Goal: Task Accomplishment & Management: Manage account settings

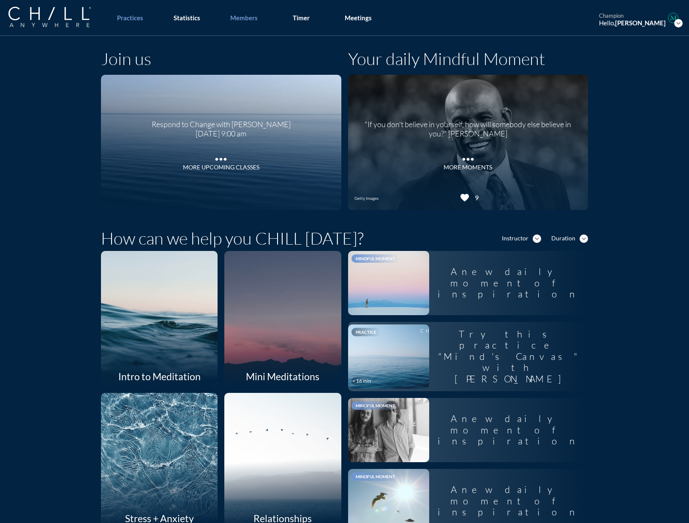
click at [234, 21] on div "Members" at bounding box center [243, 18] width 27 height 8
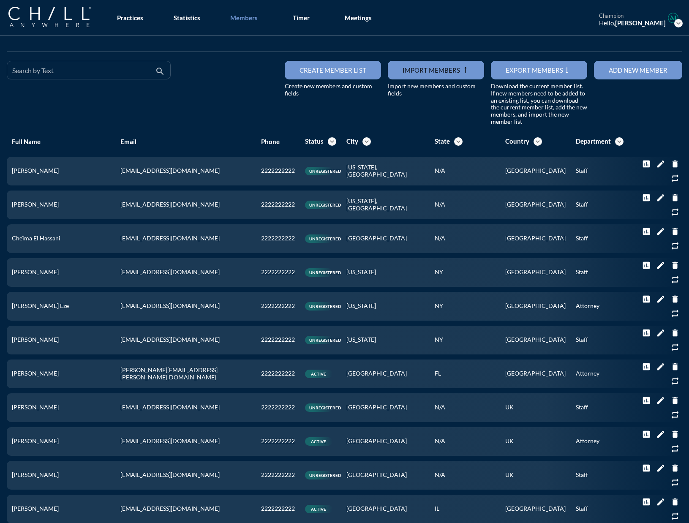
click at [20, 68] on div "Search by Text" at bounding box center [82, 70] width 141 height 18
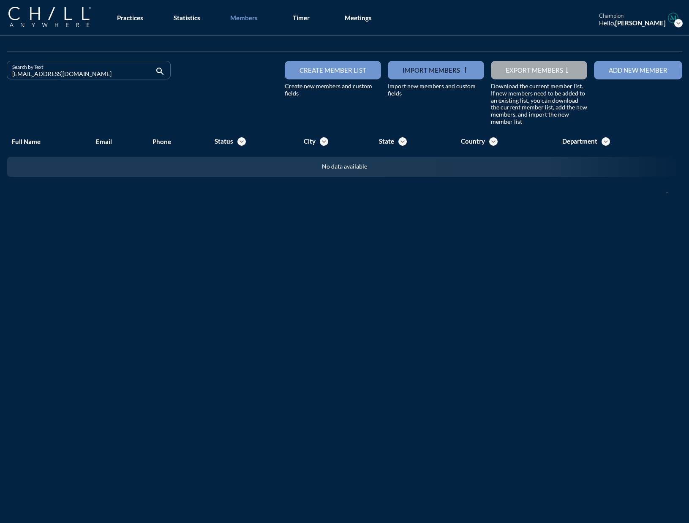
drag, startPoint x: 92, startPoint y: 70, endPoint x: -35, endPoint y: 73, distance: 127.2
click at [0, 73] on html "All Administrative Administrative (non-[PERSON_NAME]) Associate Attorney Attorn…" at bounding box center [344, 261] width 689 height 523
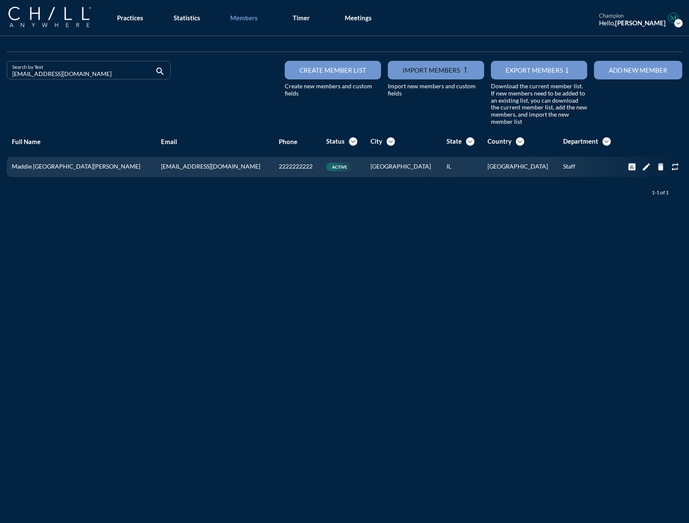
drag, startPoint x: 83, startPoint y: 70, endPoint x: -57, endPoint y: 73, distance: 139.4
click at [0, 73] on html "All Administrative Administrative (non-[PERSON_NAME]) Associate Attorney Attorn…" at bounding box center [344, 261] width 689 height 523
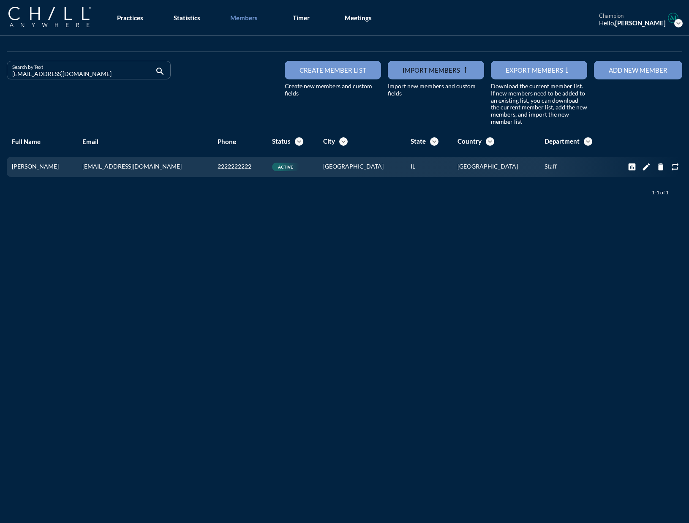
drag, startPoint x: 59, startPoint y: 71, endPoint x: 16, endPoint y: 72, distance: 43.5
click at [16, 72] on input "[EMAIL_ADDRESS][DOMAIN_NAME]" at bounding box center [82, 73] width 141 height 11
click at [69, 75] on input "[EMAIL_ADDRESS][DOMAIN_NAME]" at bounding box center [82, 73] width 141 height 11
drag, startPoint x: 69, startPoint y: 75, endPoint x: -15, endPoint y: 74, distance: 84.0
click at [0, 74] on html "All Administrative Administrative (non-[PERSON_NAME]) Associate Attorney Attorn…" at bounding box center [344, 261] width 689 height 523
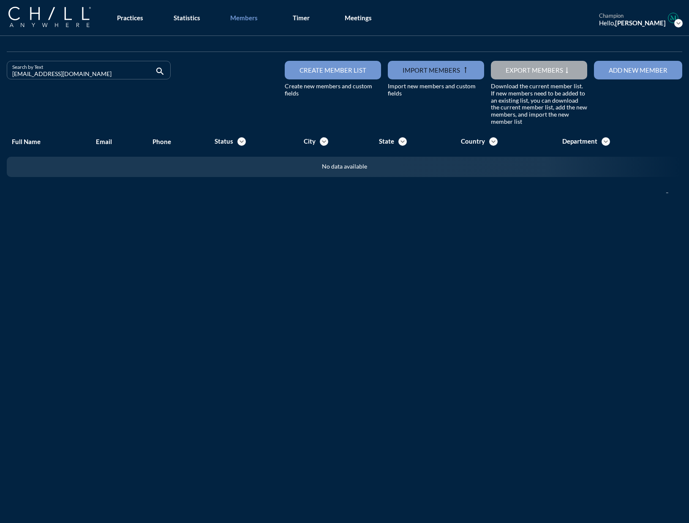
drag, startPoint x: 100, startPoint y: 76, endPoint x: -43, endPoint y: 69, distance: 142.9
click at [0, 69] on html "All Administrative Administrative (non-[PERSON_NAME]) Associate Attorney Attorn…" at bounding box center [344, 261] width 689 height 523
drag, startPoint x: 105, startPoint y: 76, endPoint x: -26, endPoint y: 77, distance: 130.5
click at [0, 77] on html "All Administrative Administrative (non-[PERSON_NAME]) Associate Attorney Attorn…" at bounding box center [344, 261] width 689 height 523
drag, startPoint x: 99, startPoint y: 73, endPoint x: -29, endPoint y: 75, distance: 128.0
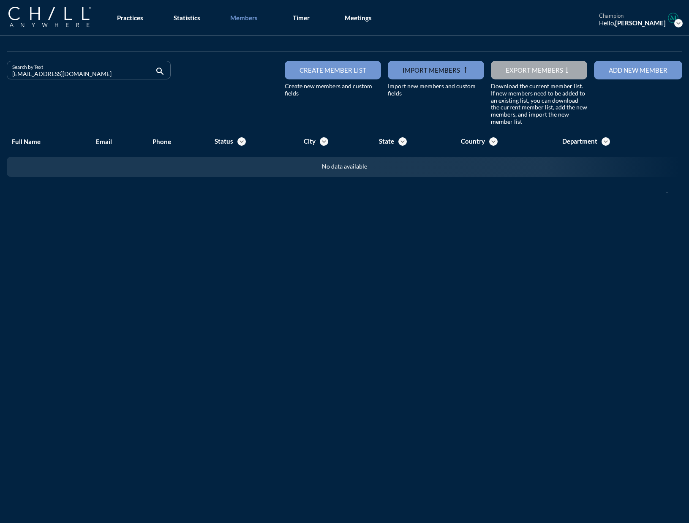
click at [0, 75] on html "All Administrative Administrative (non-[PERSON_NAME]) Associate Attorney Attorn…" at bounding box center [344, 261] width 689 height 523
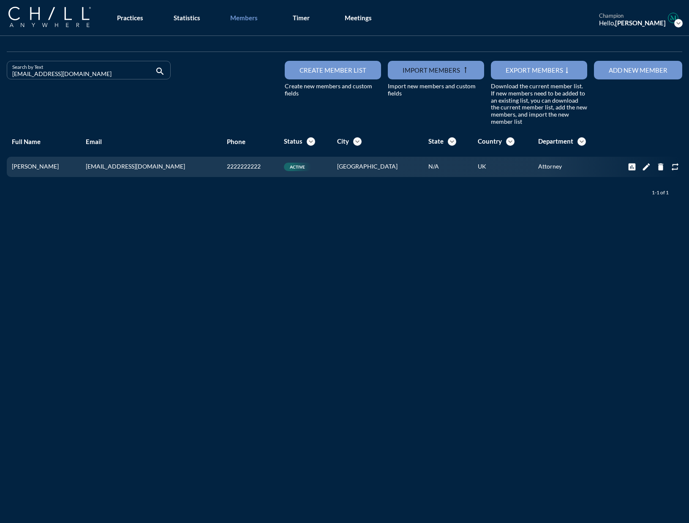
drag, startPoint x: 84, startPoint y: 75, endPoint x: -38, endPoint y: 71, distance: 123.0
click at [0, 71] on html "All Administrative Administrative (non-[PERSON_NAME]) Associate Attorney Attorn…" at bounding box center [344, 261] width 689 height 523
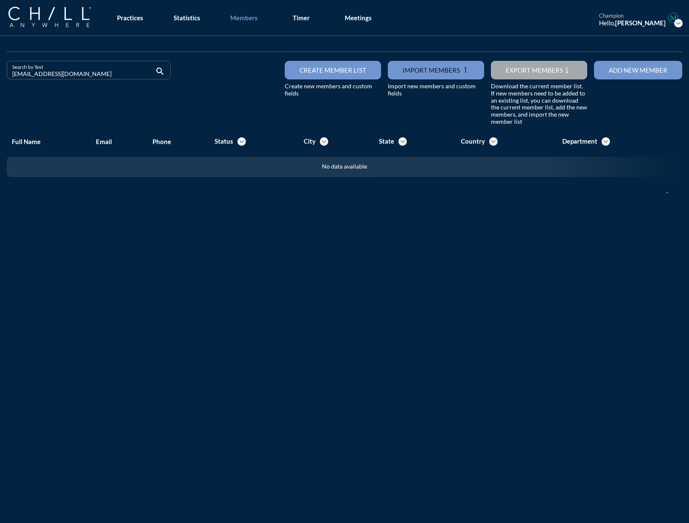
drag, startPoint x: 62, startPoint y: 73, endPoint x: -13, endPoint y: 79, distance: 74.6
click at [0, 79] on html "All Administrative Administrative (non-[PERSON_NAME]) Associate Attorney Attorn…" at bounding box center [344, 261] width 689 height 523
drag, startPoint x: 68, startPoint y: 75, endPoint x: -42, endPoint y: 74, distance: 109.8
click at [0, 74] on html "All Administrative Administrative (non-[PERSON_NAME]) Associate Attorney Attorn…" at bounding box center [344, 261] width 689 height 523
drag, startPoint x: 77, startPoint y: 71, endPoint x: 9, endPoint y: 73, distance: 68.0
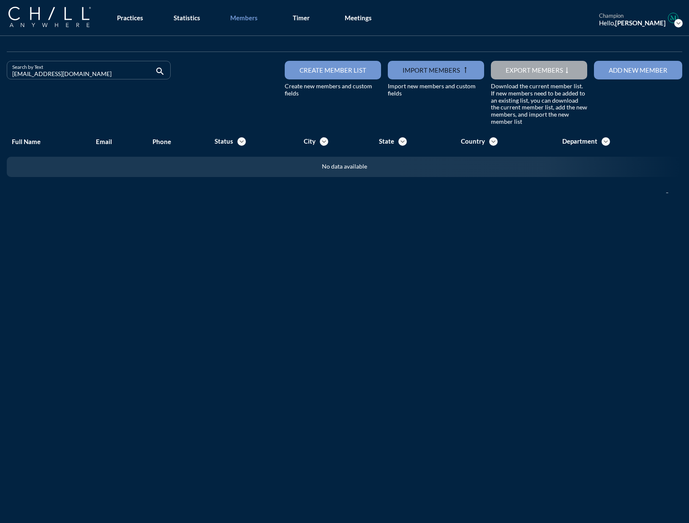
click at [9, 73] on div "Search by Text [EMAIL_ADDRESS][DOMAIN_NAME] search" at bounding box center [89, 70] width 164 height 19
drag, startPoint x: 66, startPoint y: 73, endPoint x: -32, endPoint y: 71, distance: 98.0
click at [0, 71] on html "All Administrative Administrative (non-[PERSON_NAME]) Associate Attorney Attorn…" at bounding box center [344, 261] width 689 height 523
drag, startPoint x: 85, startPoint y: 79, endPoint x: -15, endPoint y: 72, distance: 99.9
click at [0, 72] on html "All Administrative Administrative (non-[PERSON_NAME]) Associate Attorney Attorn…" at bounding box center [344, 261] width 689 height 523
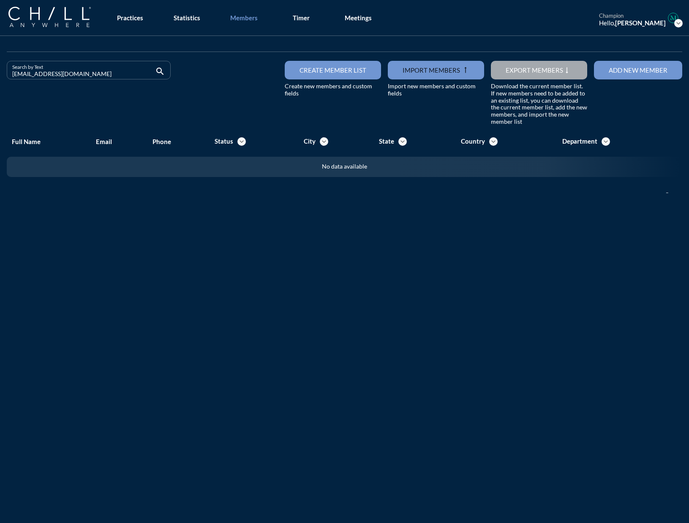
drag, startPoint x: 73, startPoint y: 76, endPoint x: -41, endPoint y: 77, distance: 113.6
click at [0, 77] on html "All Administrative Administrative (non-[PERSON_NAME]) Associate Attorney Attorn…" at bounding box center [344, 261] width 689 height 523
drag, startPoint x: 63, startPoint y: 74, endPoint x: -31, endPoint y: 81, distance: 94.4
click at [0, 81] on html "All Administrative Administrative (non-[PERSON_NAME]) Associate Attorney Attorn…" at bounding box center [344, 261] width 689 height 523
drag, startPoint x: 97, startPoint y: 73, endPoint x: -38, endPoint y: 75, distance: 135.1
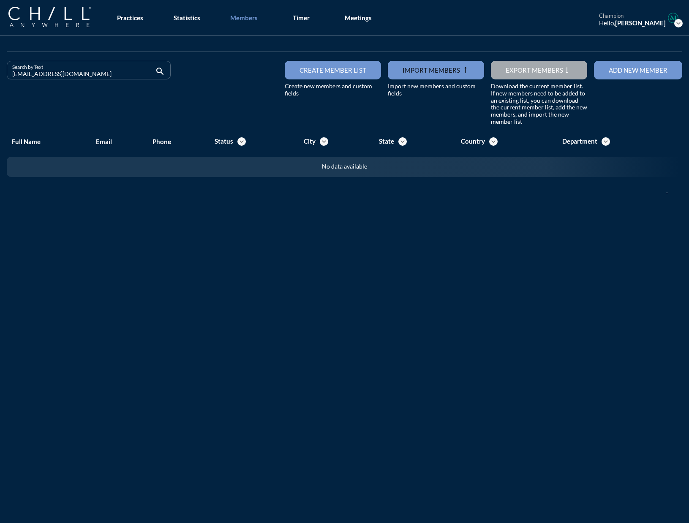
click at [0, 75] on html "All Administrative Administrative (non-[PERSON_NAME]) Associate Attorney Attorn…" at bounding box center [344, 261] width 689 height 523
drag, startPoint x: 82, startPoint y: 72, endPoint x: -3, endPoint y: 75, distance: 84.5
click at [0, 75] on html "All Administrative Administrative (non-[PERSON_NAME]) Associate Attorney Attorn…" at bounding box center [344, 261] width 689 height 523
drag, startPoint x: 95, startPoint y: 80, endPoint x: -59, endPoint y: 73, distance: 154.7
click at [0, 73] on html "All Administrative Administrative (non-[PERSON_NAME]) Associate Attorney Attorn…" at bounding box center [344, 261] width 689 height 523
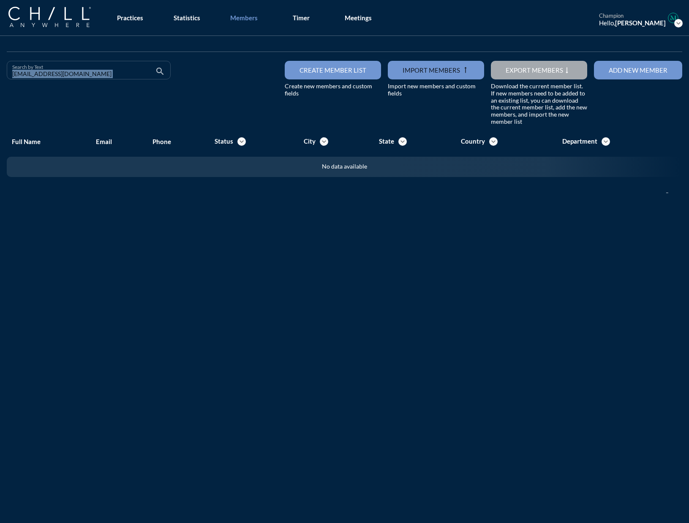
click at [73, 72] on input "[EMAIL_ADDRESS][DOMAIN_NAME]" at bounding box center [82, 73] width 141 height 11
drag, startPoint x: 76, startPoint y: 74, endPoint x: -68, endPoint y: 71, distance: 143.6
click at [0, 71] on html "All Administrative Administrative (non-[PERSON_NAME]) Associate Attorney Attorn…" at bounding box center [344, 261] width 689 height 523
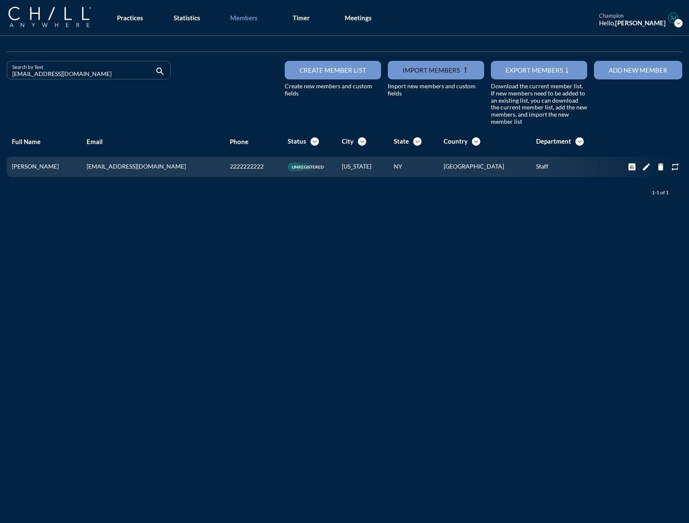
drag, startPoint x: 71, startPoint y: 74, endPoint x: -7, endPoint y: 75, distance: 78.1
click at [0, 75] on html "All Administrative Administrative (non-[PERSON_NAME]) Associate Attorney Attorn…" at bounding box center [344, 261] width 689 height 523
drag, startPoint x: 74, startPoint y: 71, endPoint x: -20, endPoint y: 71, distance: 93.8
click at [0, 71] on html "All Administrative Administrative (non-[PERSON_NAME]) Associate Attorney Attorn…" at bounding box center [344, 261] width 689 height 523
drag, startPoint x: 80, startPoint y: 75, endPoint x: -77, endPoint y: 78, distance: 157.1
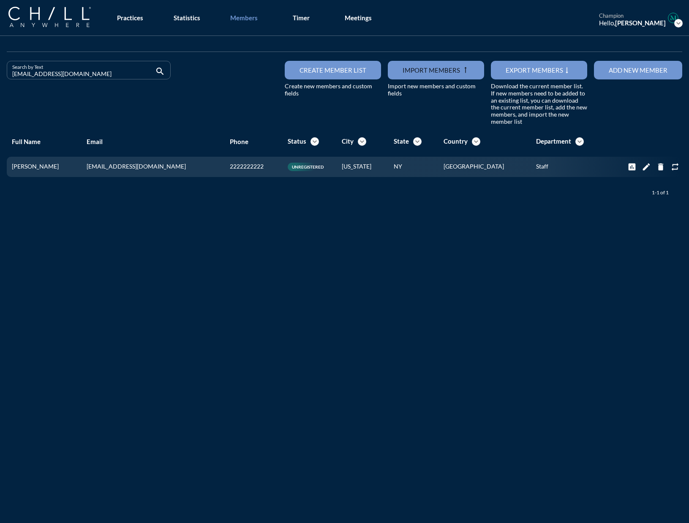
click at [0, 78] on html "All Administrative Administrative (non-[PERSON_NAME]) Associate Attorney Attorn…" at bounding box center [344, 261] width 689 height 523
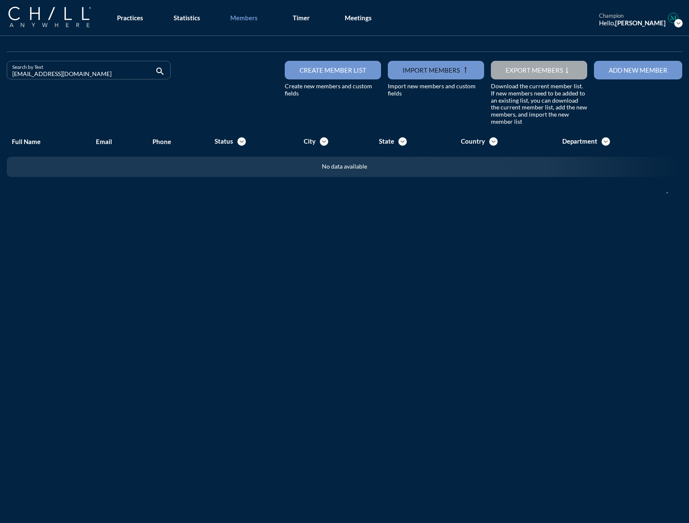
drag, startPoint x: 66, startPoint y: 74, endPoint x: -1, endPoint y: 77, distance: 67.2
click at [0, 77] on html "All Administrative Administrative (non-[PERSON_NAME]) Associate Attorney Attorn…" at bounding box center [344, 261] width 689 height 523
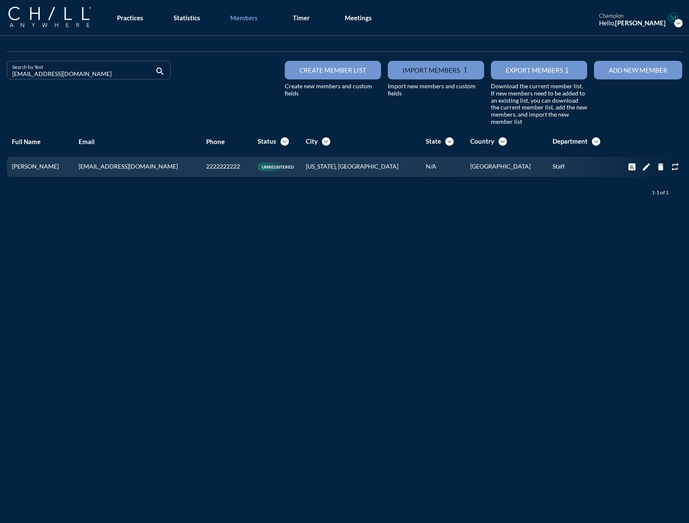
drag, startPoint x: 82, startPoint y: 69, endPoint x: -3, endPoint y: 89, distance: 87.2
click at [0, 89] on html "All Administrative Administrative (non-[PERSON_NAME]) Associate Attorney Attorn…" at bounding box center [344, 261] width 689 height 523
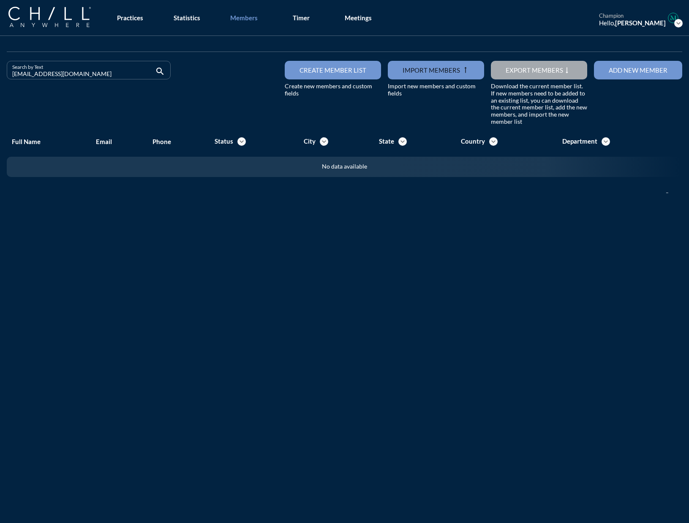
drag, startPoint x: 65, startPoint y: 74, endPoint x: 8, endPoint y: 75, distance: 57.4
click at [8, 75] on div "Search by Text [EMAIL_ADDRESS][DOMAIN_NAME] search" at bounding box center [89, 70] width 164 height 19
drag, startPoint x: 60, startPoint y: 74, endPoint x: -8, endPoint y: 74, distance: 68.8
click at [0, 74] on html "All Administrative Administrative (non-[PERSON_NAME]) Associate Attorney Attorn…" at bounding box center [344, 261] width 689 height 523
type input "[EMAIL_ADDRESS][DOMAIN_NAME]"
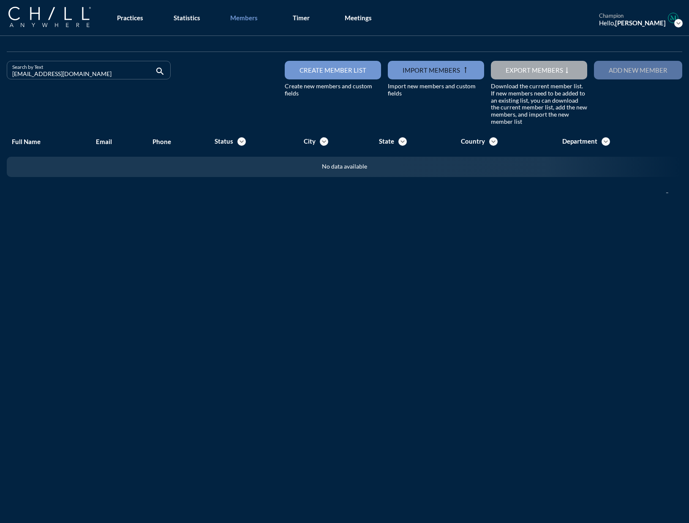
click at [524, 71] on div "Add new member" at bounding box center [638, 70] width 59 height 8
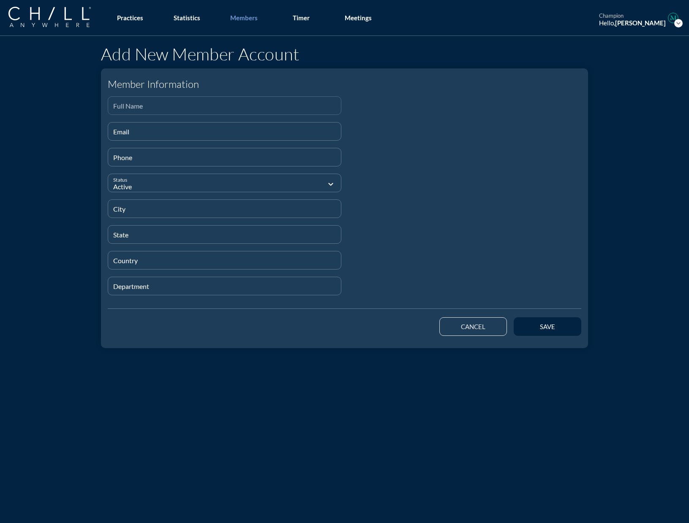
drag, startPoint x: 128, startPoint y: 106, endPoint x: 122, endPoint y: 110, distance: 7.3
click at [128, 106] on input "Full Name" at bounding box center [224, 109] width 223 height 11
paste input "[PERSON_NAME]"
type input "[PERSON_NAME]"
click at [139, 137] on input "Email" at bounding box center [224, 135] width 223 height 11
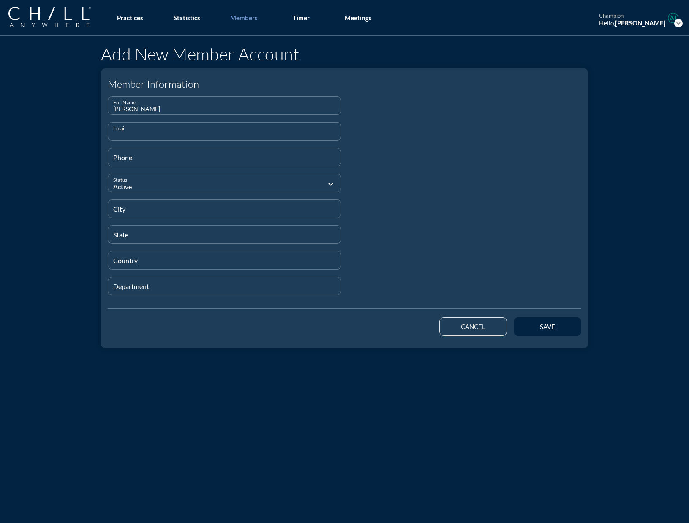
paste input "[EMAIL_ADDRESS][DOMAIN_NAME]"
type input "[EMAIL_ADDRESS][DOMAIN_NAME]"
type input "[PHONE_NUMBER]"
type input "[GEOGRAPHIC_DATA]"
type input "IL"
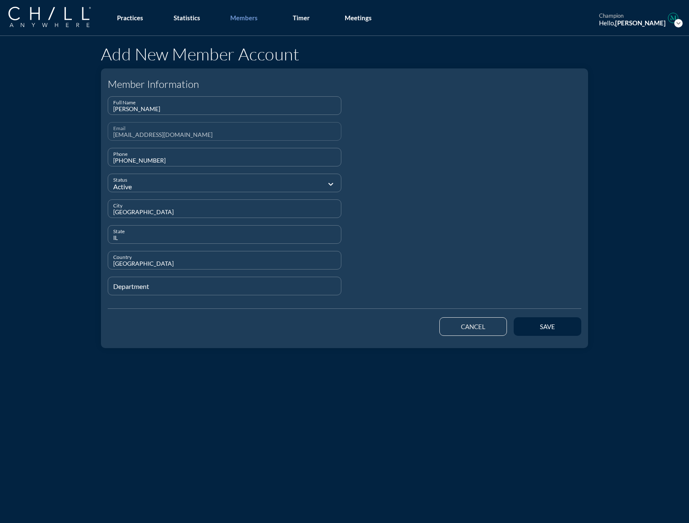
type input "[GEOGRAPHIC_DATA]"
type input "Staff"
click at [524, 334] on button "save" at bounding box center [548, 326] width 68 height 19
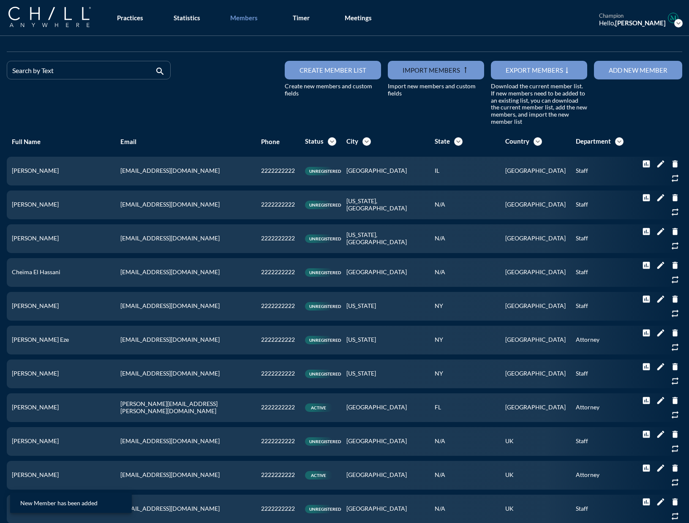
click at [524, 78] on button "Add new member" at bounding box center [638, 70] width 88 height 19
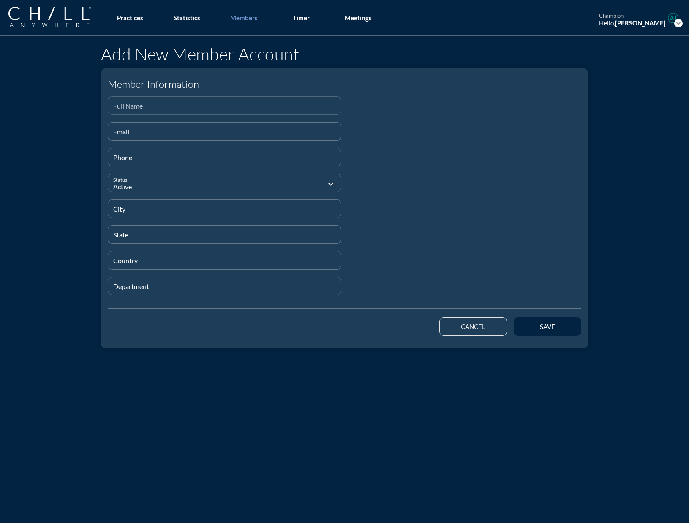
click at [147, 110] on input "Full Name" at bounding box center [224, 109] width 223 height 11
paste input "[PERSON_NAME] [PERSON_NAME]"
type input "[PERSON_NAME] [PERSON_NAME]"
click at [122, 133] on input "Email" at bounding box center [224, 135] width 223 height 11
paste input "[EMAIL_ADDRESS][DOMAIN_NAME]"
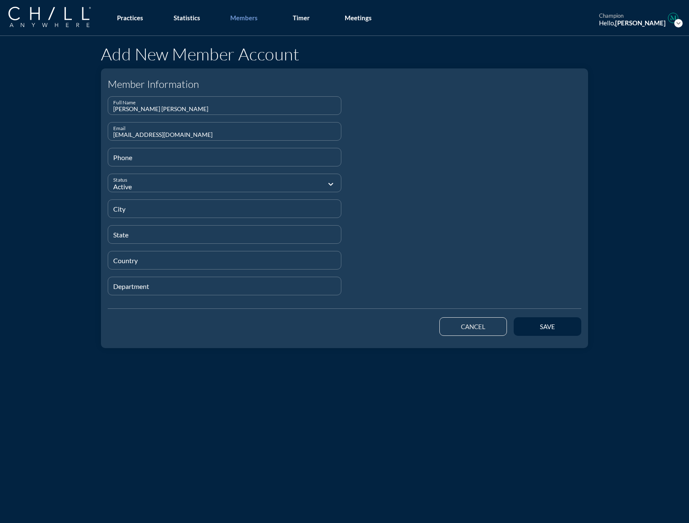
type input "[EMAIL_ADDRESS][DOMAIN_NAME]"
type input "[PHONE_NUMBER]"
click at [134, 211] on input "City" at bounding box center [224, 212] width 223 height 11
paste input "[GEOGRAPHIC_DATA]"
type input "[GEOGRAPHIC_DATA]"
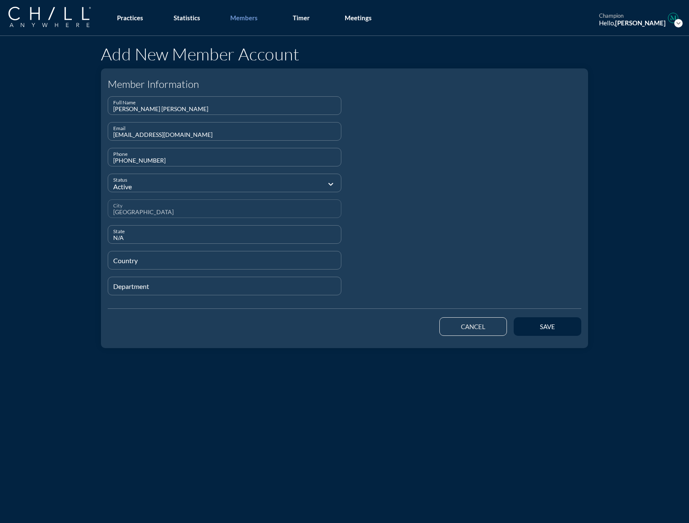
type input "N/A"
type input "[GEOGRAPHIC_DATA]"
type input "Staff"
click at [524, 327] on div "save" at bounding box center [547, 327] width 38 height 8
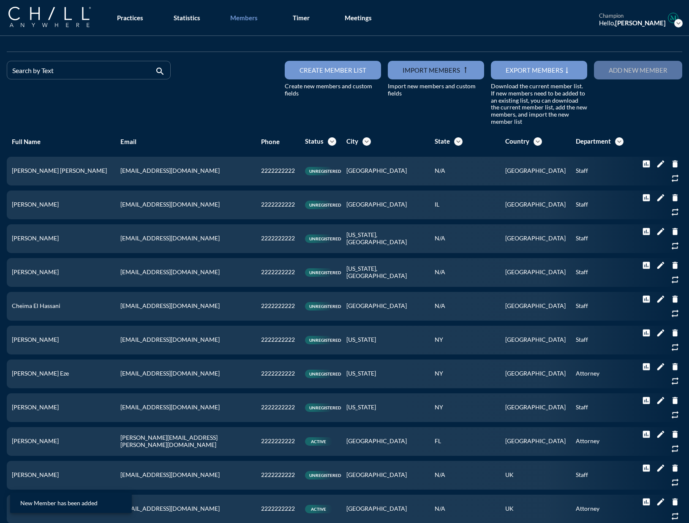
click at [524, 69] on div "Add new member" at bounding box center [638, 70] width 59 height 8
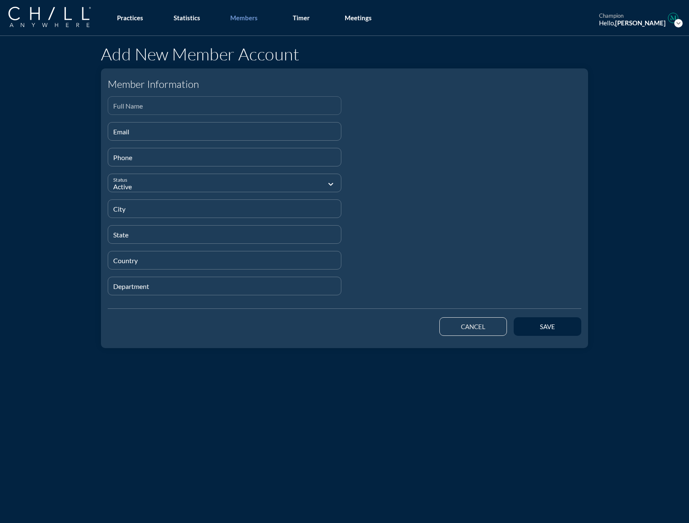
click at [157, 112] on input "Full Name" at bounding box center [224, 109] width 223 height 11
paste input "[PERSON_NAME]"
type input "[PERSON_NAME]"
click at [142, 139] on input "Email" at bounding box center [224, 135] width 223 height 11
paste input "[EMAIL_ADDRESS][DOMAIN_NAME]"
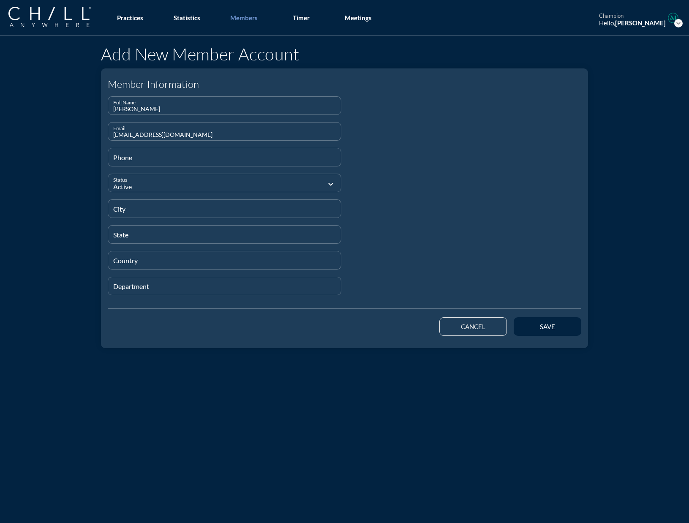
type input "[EMAIL_ADDRESS][DOMAIN_NAME]"
type input "[PHONE_NUMBER]"
type input "[GEOGRAPHIC_DATA]"
type input "N/A"
type input "UK"
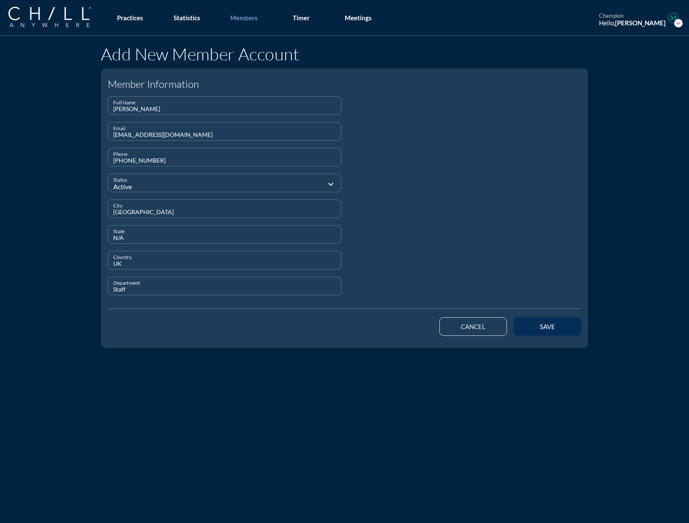
type input "Staff"
click at [524, 327] on div "save" at bounding box center [547, 327] width 38 height 8
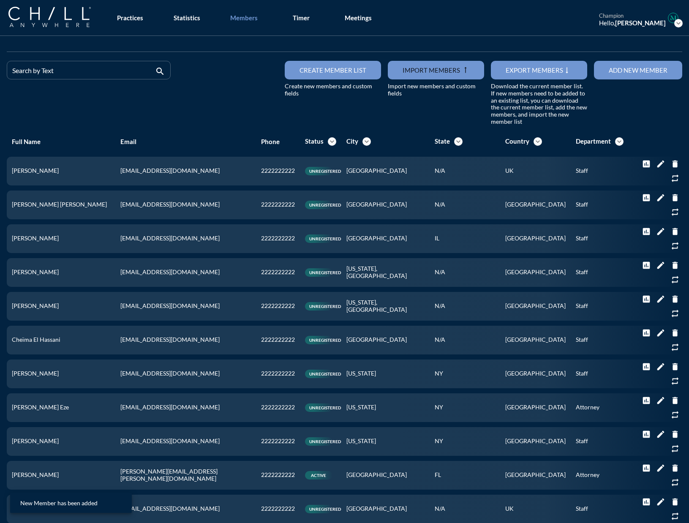
click at [524, 69] on div "Add new member" at bounding box center [638, 70] width 59 height 8
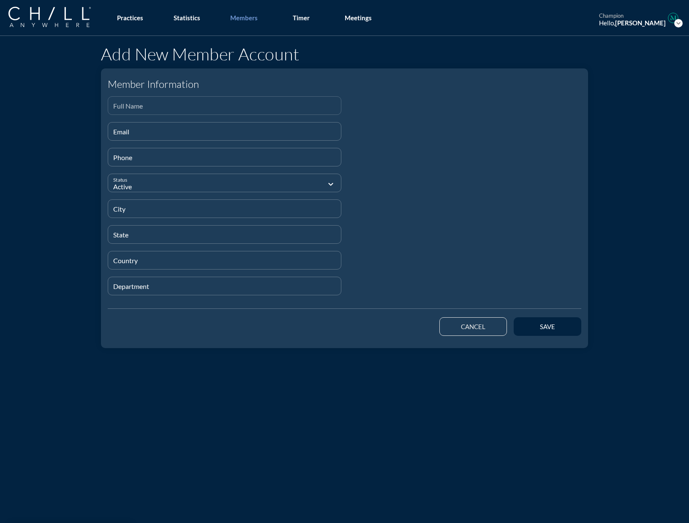
click at [121, 107] on input "Full Name" at bounding box center [224, 109] width 223 height 11
paste input "[PERSON_NAME]"
type input "[PERSON_NAME]"
click at [175, 135] on input "Email" at bounding box center [224, 135] width 223 height 11
paste input "[EMAIL_ADDRESS][DOMAIN_NAME]"
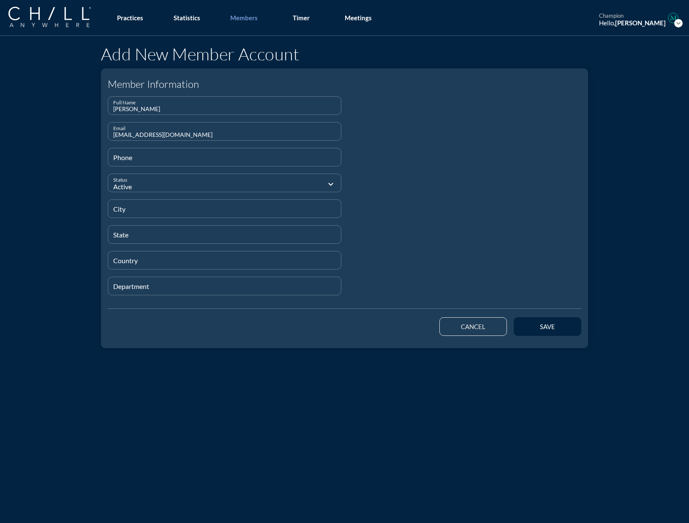
type input "[EMAIL_ADDRESS][DOMAIN_NAME]"
type input "1"
type input "[PHONE_NUMBER]"
type input "[GEOGRAPHIC_DATA]"
type input "N/A"
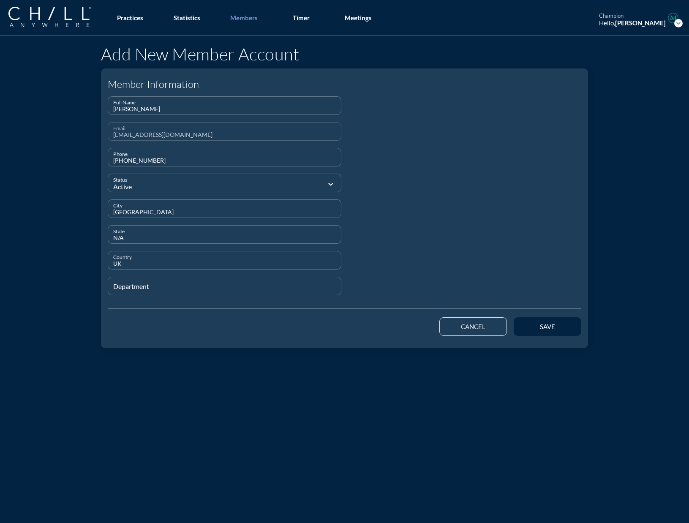
type input "UK"
type input "Attorney"
click at [524, 321] on button "save" at bounding box center [548, 326] width 68 height 19
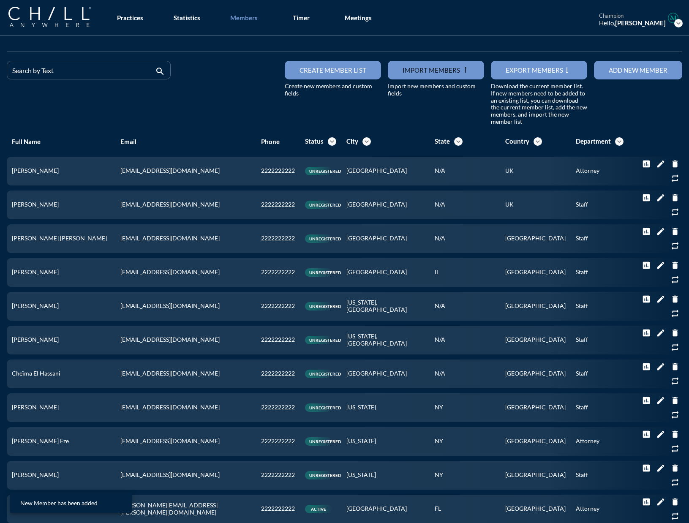
click at [524, 70] on button "Add new member" at bounding box center [638, 70] width 88 height 19
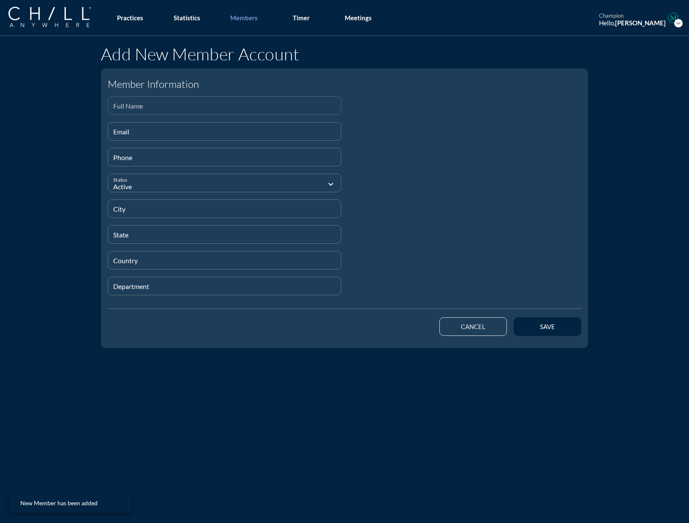
click at [135, 102] on div "Full Name" at bounding box center [224, 106] width 223 height 18
paste input "[PERSON_NAME]"
type input "[PERSON_NAME]"
click at [202, 132] on input "Email" at bounding box center [224, 135] width 223 height 11
paste input "[EMAIL_ADDRESS][DOMAIN_NAME]"
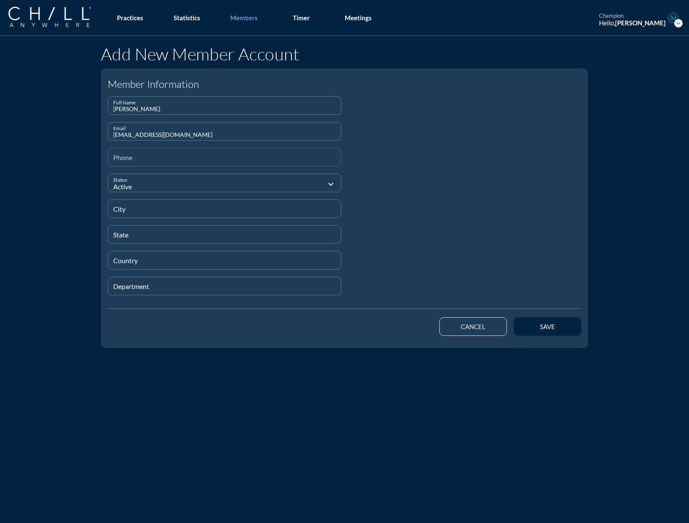
type input "[EMAIL_ADDRESS][DOMAIN_NAME]"
click at [150, 161] on input "Phone" at bounding box center [224, 160] width 223 height 11
type input "[PHONE_NUMBER]"
type input "[GEOGRAPHIC_DATA]"
type input "N/A"
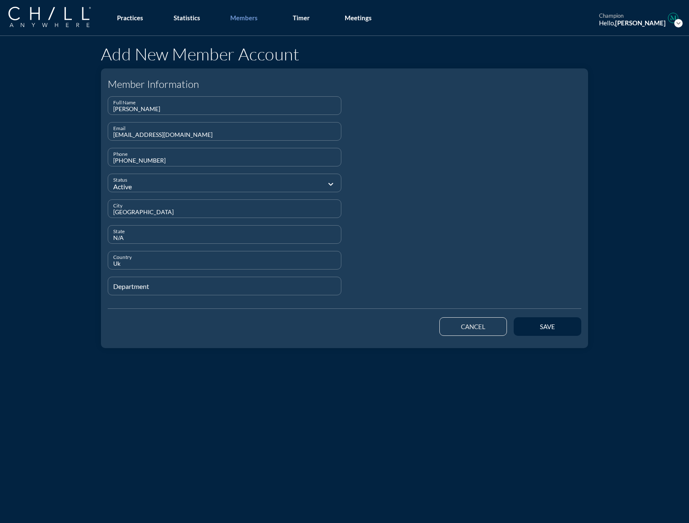
type input "Uk"
type input "Staff"
click at [524, 323] on button "save" at bounding box center [548, 326] width 68 height 19
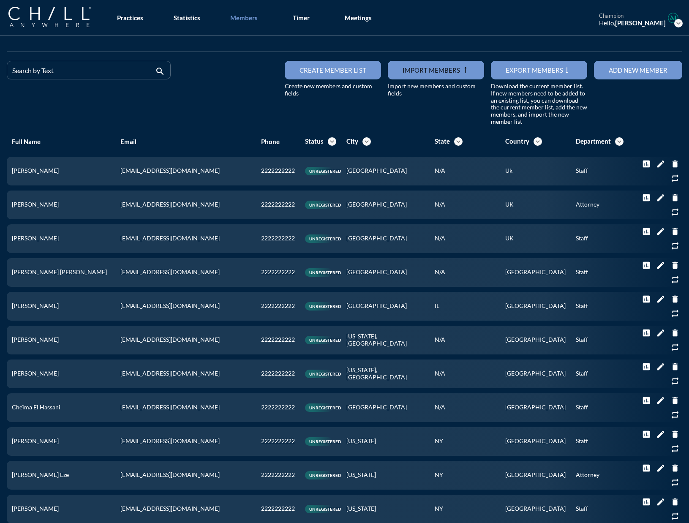
click at [437, 49] on div at bounding box center [344, 45] width 675 height 13
click at [524, 65] on button "Add new member" at bounding box center [638, 70] width 88 height 19
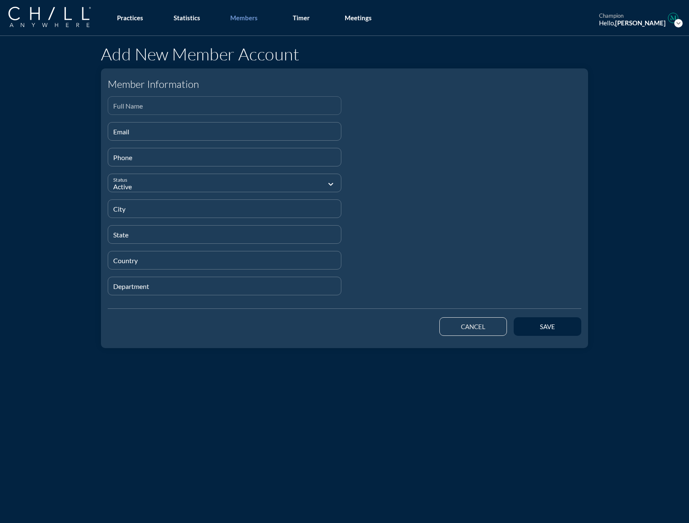
click at [169, 99] on div "Full Name" at bounding box center [224, 106] width 223 height 18
paste input "[PERSON_NAME]"
type input "[PERSON_NAME]"
click at [209, 133] on input "Email" at bounding box center [224, 135] width 223 height 11
paste input "[EMAIL_ADDRESS][DOMAIN_NAME]"
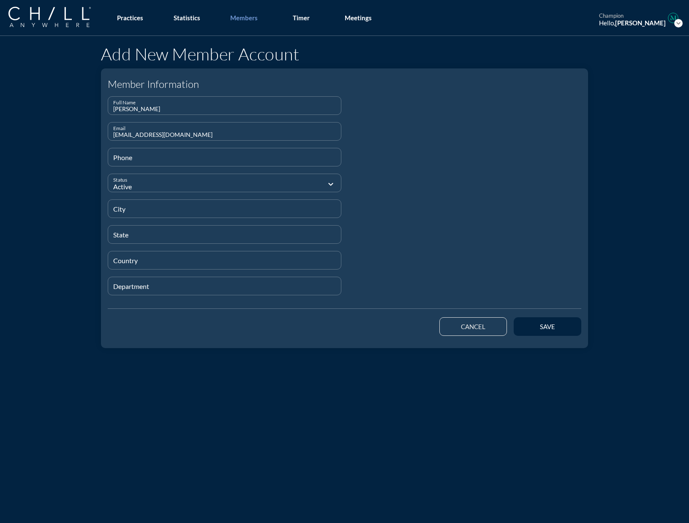
type input "[EMAIL_ADDRESS][DOMAIN_NAME]"
type input "[PHONE_NUMBER]"
type input "[GEOGRAPHIC_DATA]"
type input "N/A"
type input "UK"
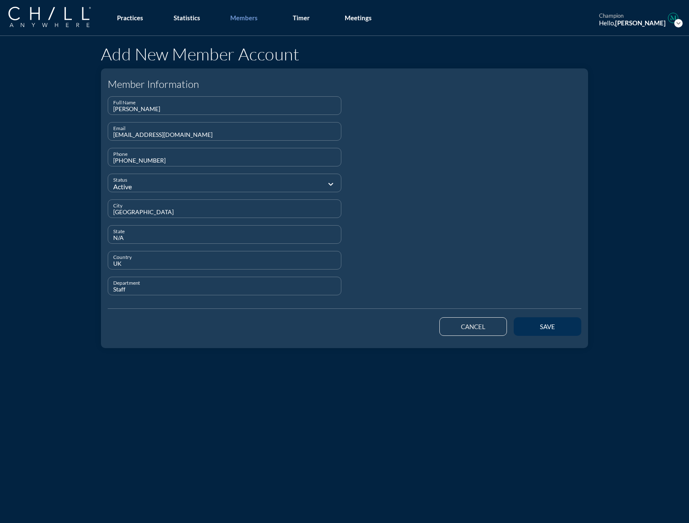
type input "Staff"
click at [524, 330] on button "save" at bounding box center [548, 326] width 68 height 19
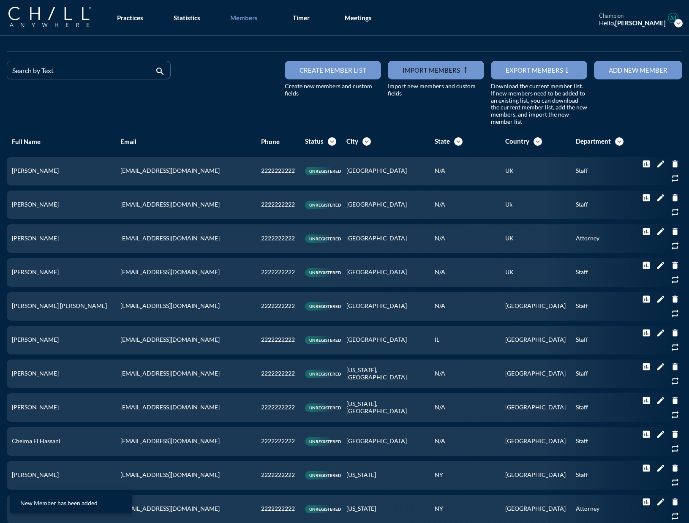
click at [524, 70] on div "Add new member" at bounding box center [638, 70] width 59 height 8
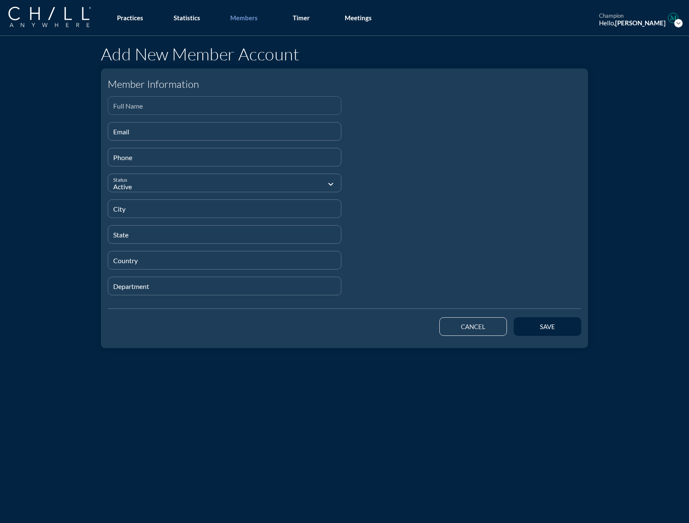
click at [201, 103] on div "Full Name" at bounding box center [224, 106] width 223 height 18
paste input "[PERSON_NAME]"
type input "[PERSON_NAME]"
click at [113, 127] on div "Email" at bounding box center [224, 131] width 223 height 18
paste input "[EMAIL_ADDRESS][DOMAIN_NAME]"
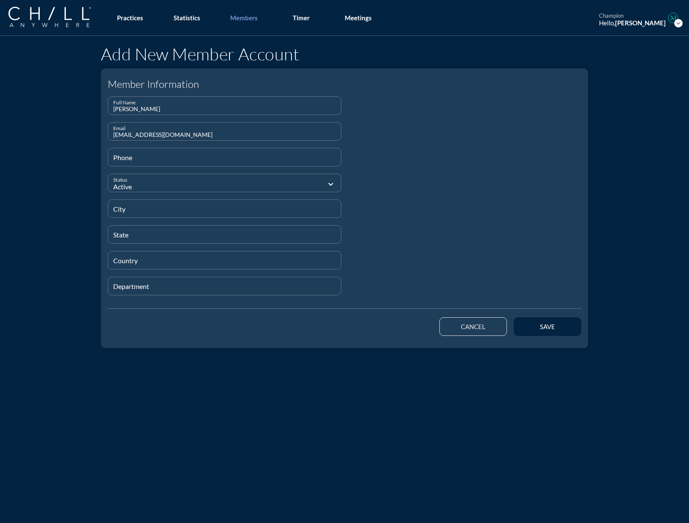
type input "[EMAIL_ADDRESS][DOMAIN_NAME]"
type input "[PHONE_NUMBER]"
type input "[GEOGRAPHIC_DATA]"
type input "N/A"
type input "UK"
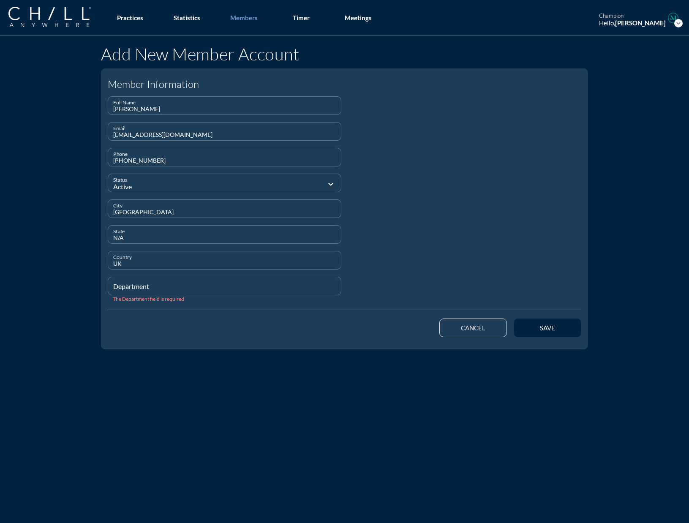
click at [212, 286] on input "Department" at bounding box center [224, 289] width 223 height 11
type input "Staff"
click at [524, 330] on button "save" at bounding box center [548, 327] width 68 height 19
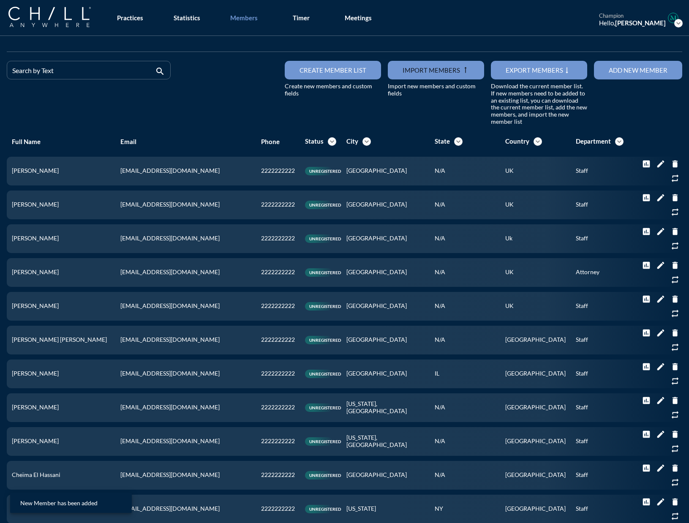
click at [524, 73] on div "Add new member" at bounding box center [638, 70] width 59 height 8
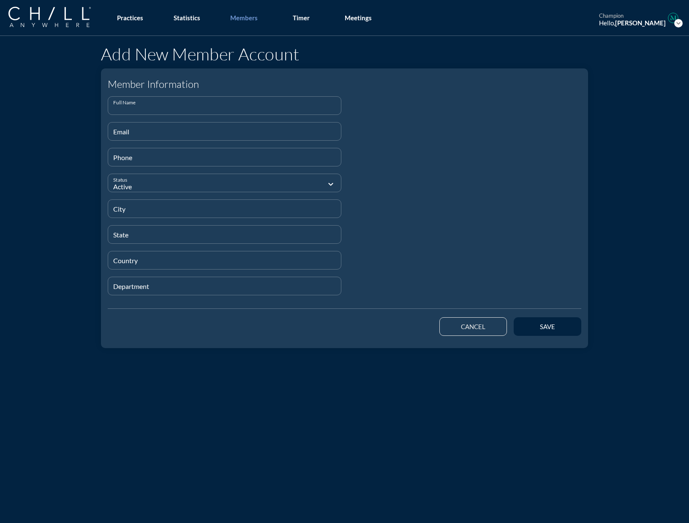
click at [168, 106] on input "Full Name" at bounding box center [224, 109] width 223 height 11
paste input "[PERSON_NAME]"
type input "[PERSON_NAME]"
click at [116, 133] on input "Email" at bounding box center [224, 135] width 223 height 11
paste input "[PERSON_NAME][EMAIL_ADDRESS][DOMAIN_NAME]"
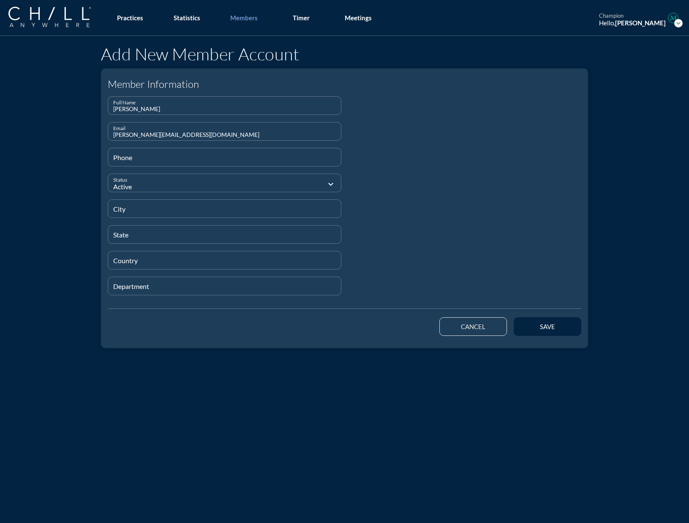
type input "[PERSON_NAME][EMAIL_ADDRESS][DOMAIN_NAME]"
type input "[PHONE_NUMBER]"
type input "[GEOGRAPHIC_DATA]"
type input "N/A"
type input "UK"
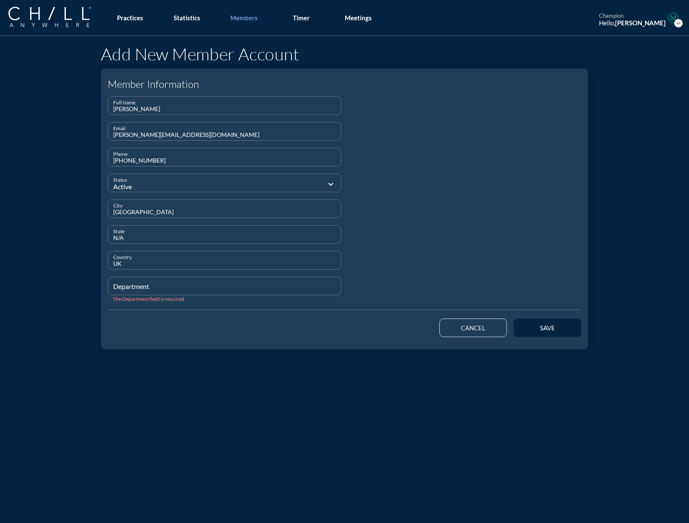
click at [141, 289] on input "Department" at bounding box center [224, 289] width 223 height 11
type input "Staff"
click at [497, 242] on div at bounding box center [465, 199] width 240 height 207
click at [524, 323] on div "save" at bounding box center [547, 327] width 38 height 8
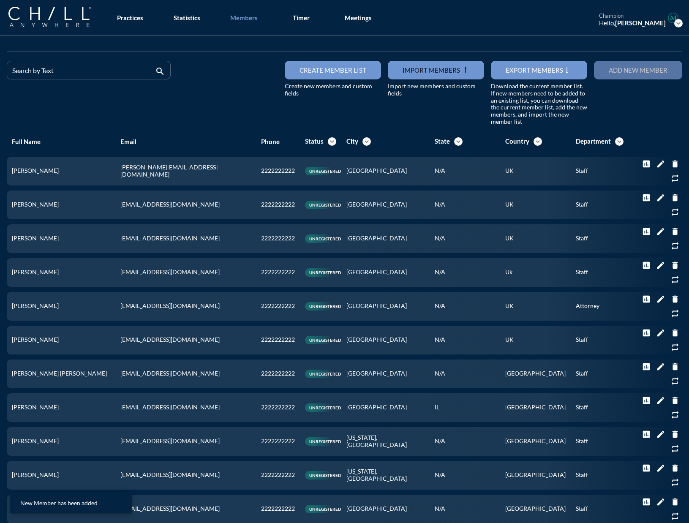
click at [524, 73] on button "Add new member" at bounding box center [638, 70] width 88 height 19
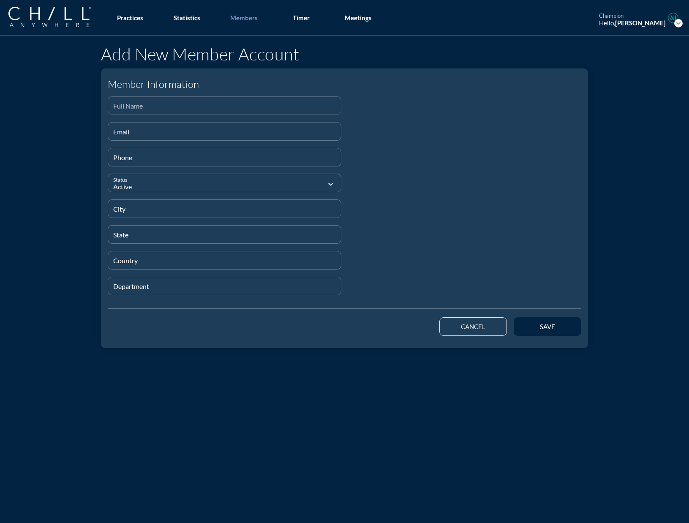
click at [147, 108] on input "Full Name" at bounding box center [224, 109] width 223 height 11
paste input "[PERSON_NAME]"
type input "[PERSON_NAME]"
click at [133, 134] on input "Email" at bounding box center [224, 135] width 223 height 11
paste input "[EMAIL_ADDRESS][DOMAIN_NAME]"
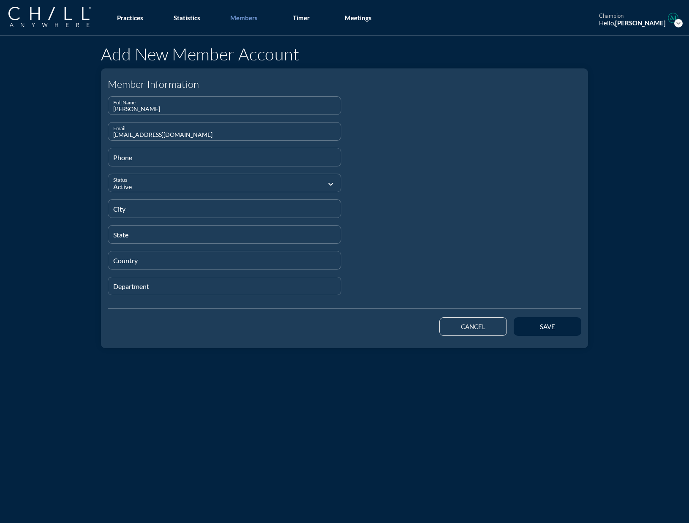
type input "[EMAIL_ADDRESS][DOMAIN_NAME]"
type input "[PHONE_NUMBER]"
type input "[GEOGRAPHIC_DATA]"
type input "N/A"
type input "UK"
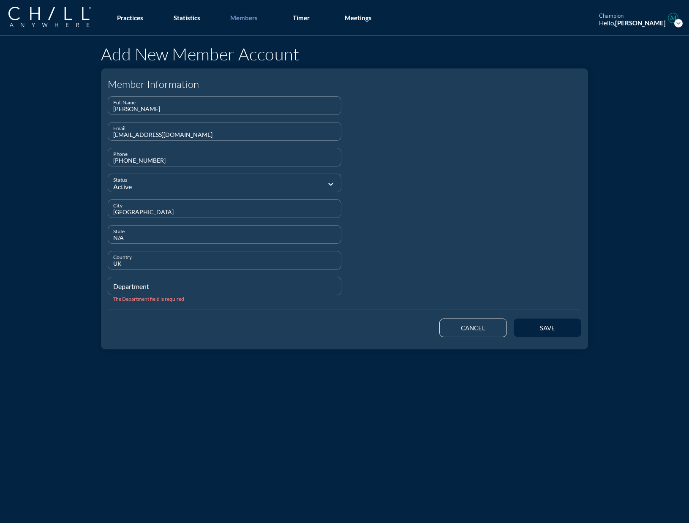
click at [173, 281] on div "Department" at bounding box center [224, 286] width 223 height 18
type input "Staff"
click at [524, 326] on div "save" at bounding box center [547, 328] width 38 height 8
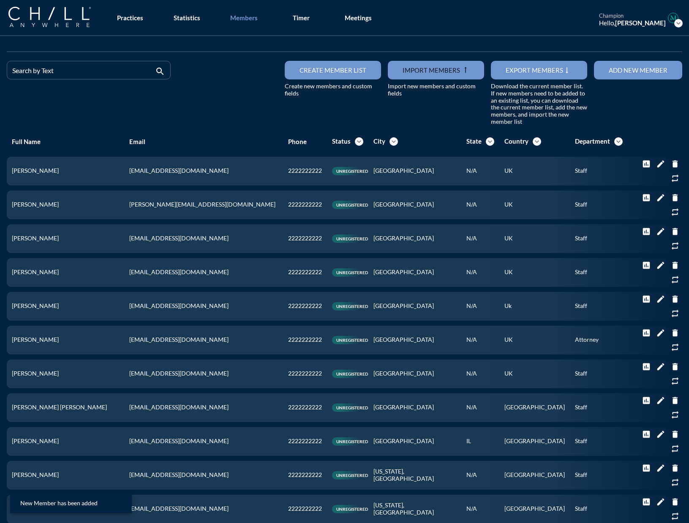
click at [524, 65] on button "Add new member" at bounding box center [638, 70] width 88 height 19
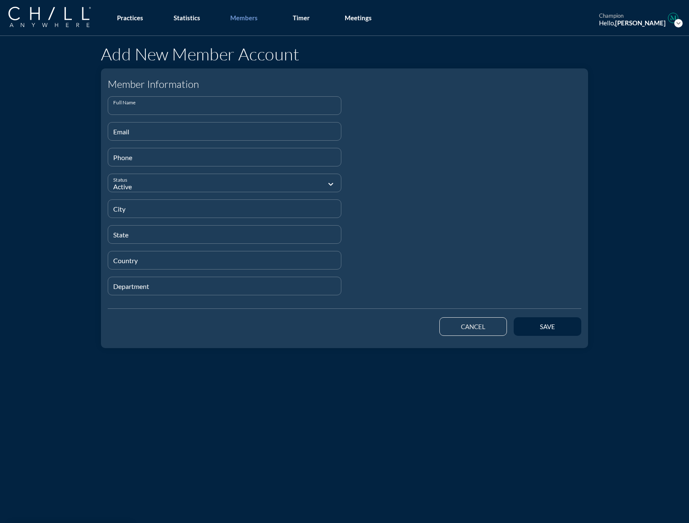
click at [160, 112] on input "Full Name" at bounding box center [224, 109] width 223 height 11
paste input "[PERSON_NAME]"
type input "[PERSON_NAME]"
click at [245, 125] on div "Email" at bounding box center [224, 131] width 223 height 18
paste input "[EMAIL_ADDRESS][DOMAIN_NAME]"
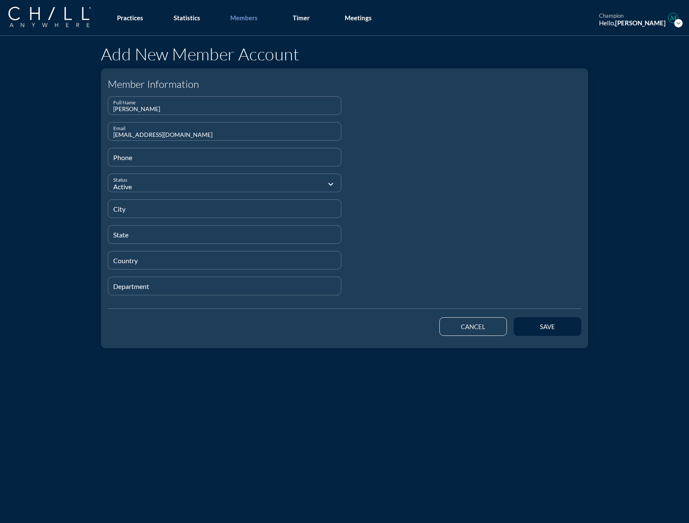
type input "[EMAIL_ADDRESS][DOMAIN_NAME]"
type input "[PHONE_NUMBER]"
type input "[GEOGRAPHIC_DATA]"
type input "N/A"
type input "UK"
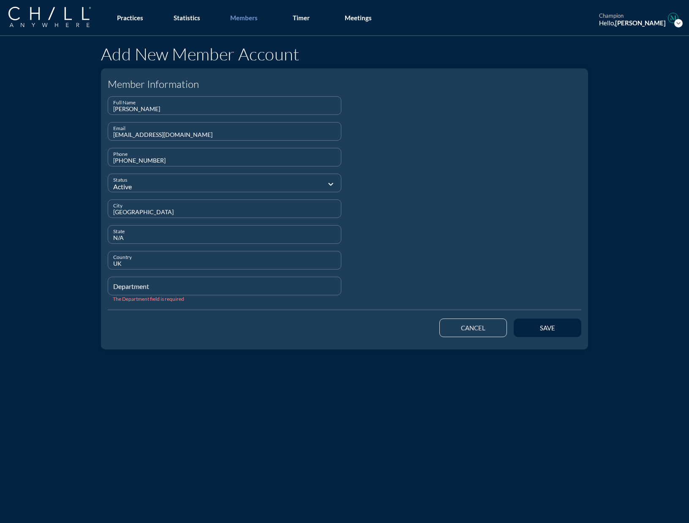
click at [135, 293] on input "Department" at bounding box center [224, 289] width 223 height 11
type input "Staff"
click at [524, 319] on button "save" at bounding box center [548, 327] width 68 height 19
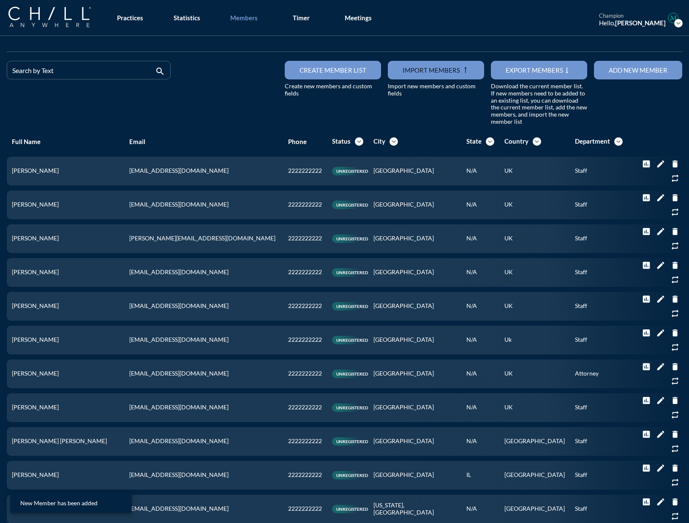
click at [524, 72] on div "Add new member" at bounding box center [638, 70] width 59 height 8
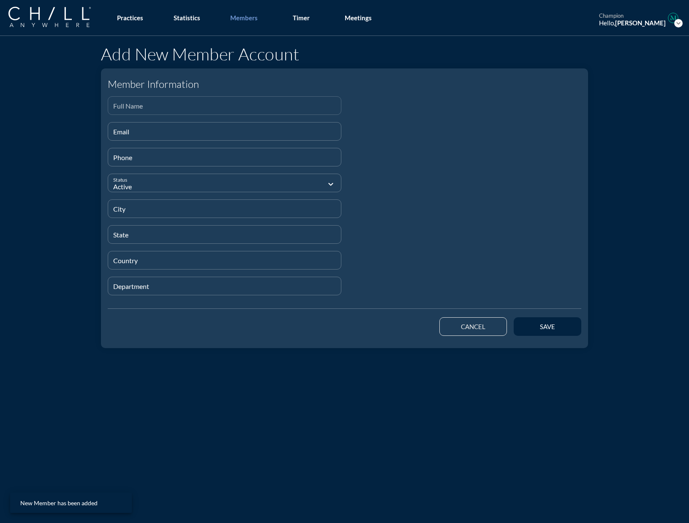
click at [131, 113] on input "Full Name" at bounding box center [224, 109] width 223 height 11
paste input "[PERSON_NAME]"
type input "[PERSON_NAME]"
click at [125, 132] on input "Email" at bounding box center [224, 135] width 223 height 11
paste input "[EMAIL_ADDRESS][DOMAIN_NAME]"
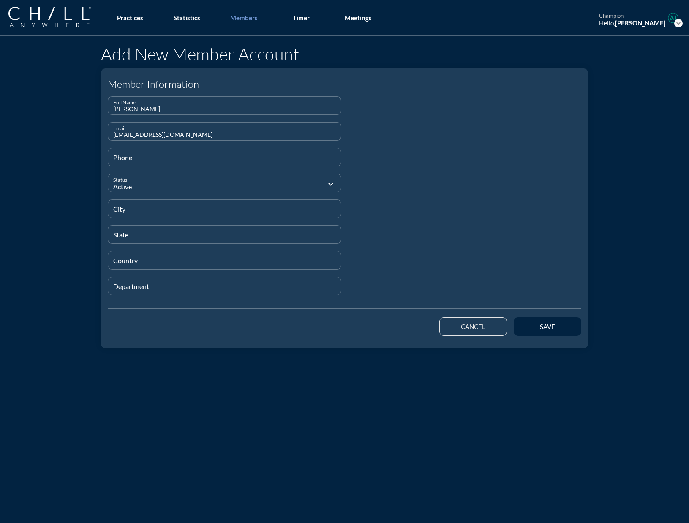
type input "[EMAIL_ADDRESS][DOMAIN_NAME]"
type input "[PHONE_NUMBER]"
type input "[GEOGRAPHIC_DATA]"
type input "N/A"
type input "UK"
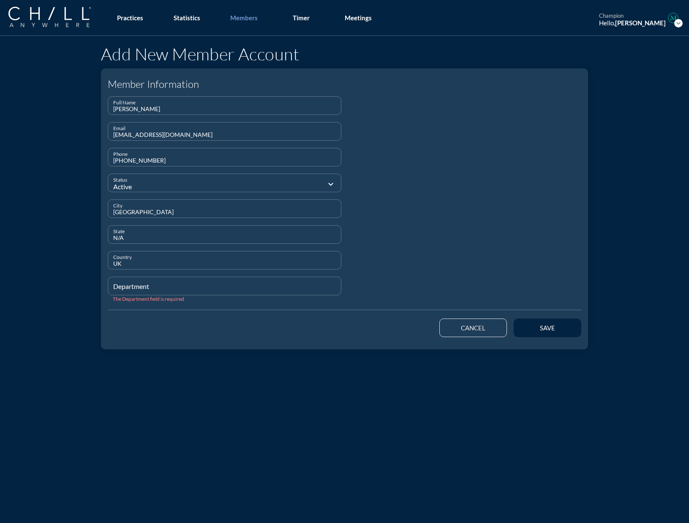
click at [144, 283] on div "Department" at bounding box center [224, 286] width 223 height 18
type input "Staff"
click at [524, 321] on button "save" at bounding box center [548, 327] width 68 height 19
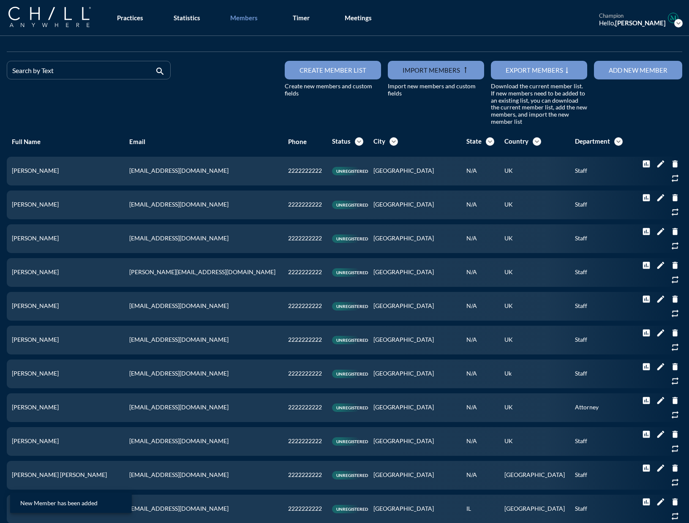
click at [524, 72] on div "Add new member" at bounding box center [638, 70] width 59 height 8
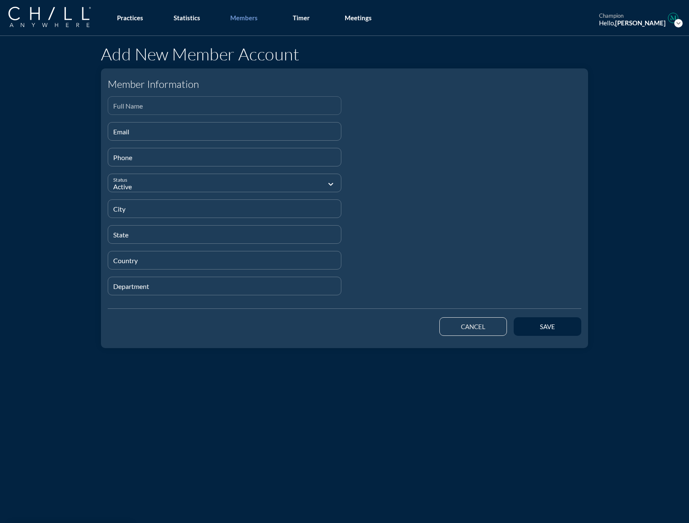
click at [161, 101] on div "Full Name" at bounding box center [224, 106] width 223 height 18
paste input "[PERSON_NAME]"
type input "[PERSON_NAME]"
click at [129, 124] on div "Email" at bounding box center [224, 131] width 223 height 18
paste input "[EMAIL_ADDRESS][DOMAIN_NAME]"
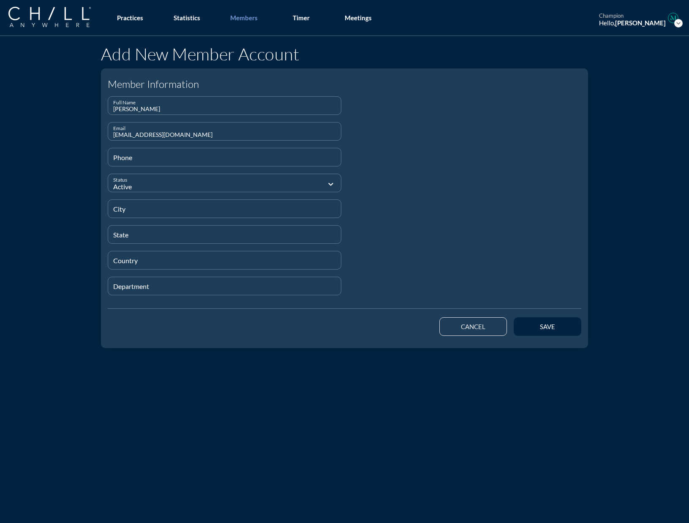
type input "[EMAIL_ADDRESS][DOMAIN_NAME]"
type input "[PHONE_NUMBER]"
type input "[GEOGRAPHIC_DATA]"
type input "N/A"
type input "UK"
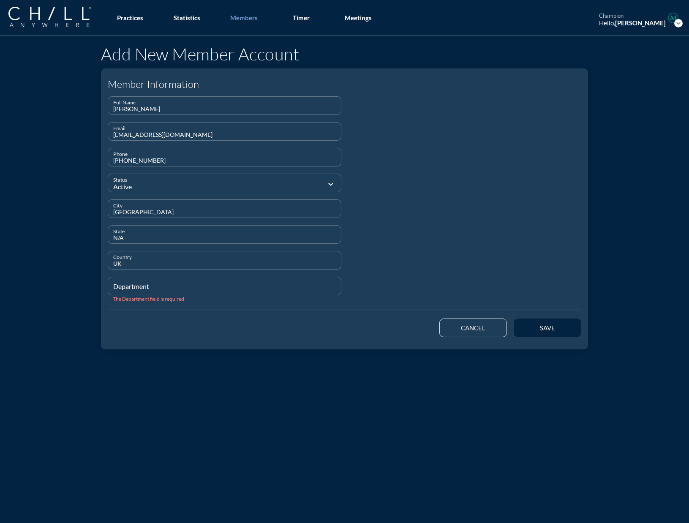
click at [134, 285] on input "Department" at bounding box center [224, 289] width 223 height 11
type input "Staff"
click at [520, 327] on button "save" at bounding box center [548, 326] width 68 height 19
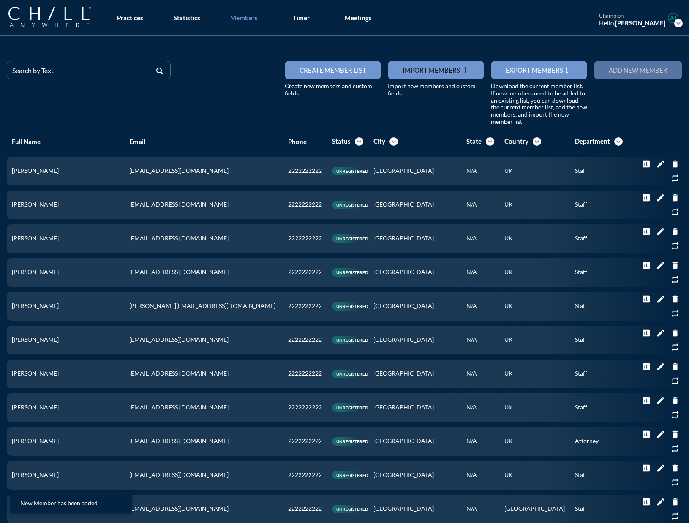
click at [524, 78] on button "Add new member" at bounding box center [638, 70] width 88 height 19
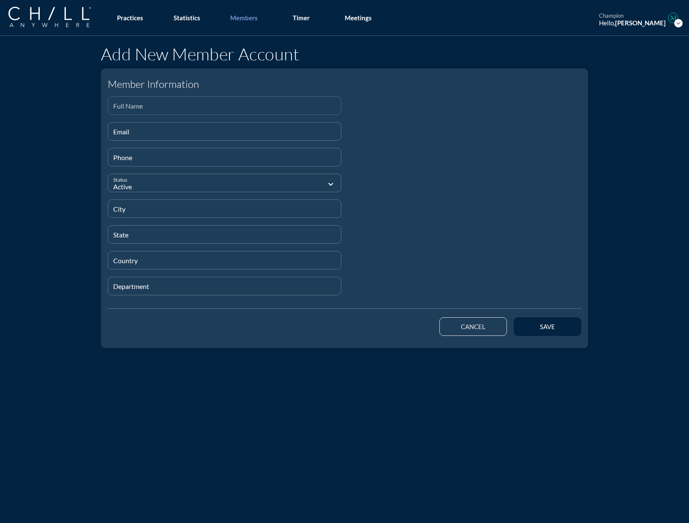
click at [120, 106] on input "Full Name" at bounding box center [224, 109] width 223 height 11
paste input "[PERSON_NAME]"
type input "[PERSON_NAME]"
click at [156, 131] on input "Email" at bounding box center [224, 135] width 223 height 11
paste input "[EMAIL_ADDRESS][DOMAIN_NAME]"
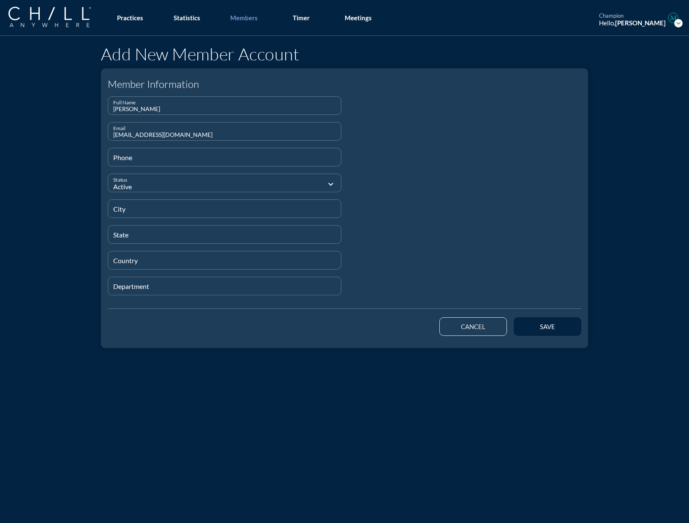
type input "[EMAIL_ADDRESS][DOMAIN_NAME]"
type input "[PHONE_NUMBER]"
type input "[GEOGRAPHIC_DATA]"
type input "N/A"
type input "UK"
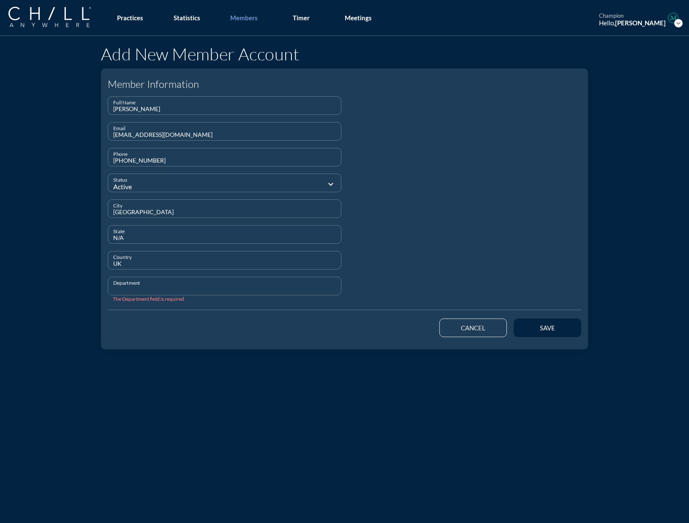
click at [139, 288] on input "Department" at bounding box center [224, 289] width 223 height 11
type input "Staff"
click at [524, 327] on div "save" at bounding box center [547, 328] width 38 height 8
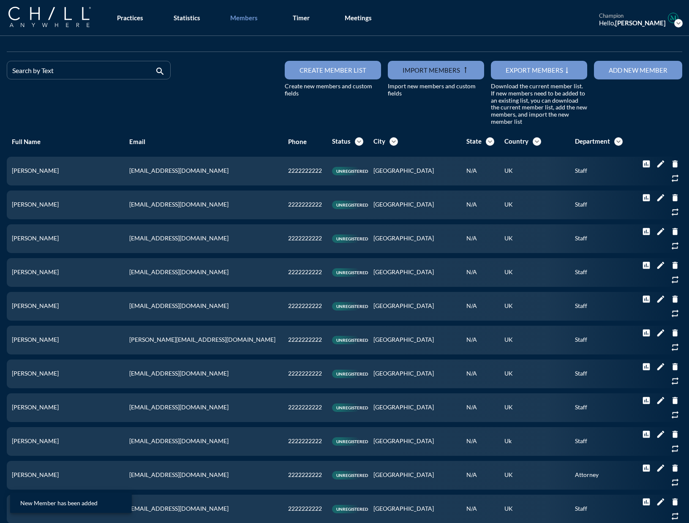
click at [524, 73] on div "Add new member" at bounding box center [638, 70] width 59 height 8
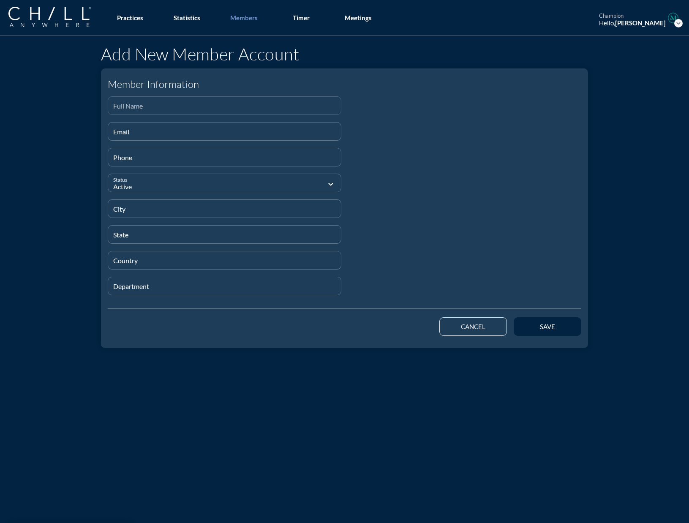
click at [116, 106] on input "Full Name" at bounding box center [224, 109] width 223 height 11
paste input "[PERSON_NAME]"
type input "[PERSON_NAME]"
click at [199, 132] on input "Email" at bounding box center [224, 135] width 223 height 11
paste input "[EMAIL_ADDRESS][DOMAIN_NAME]"
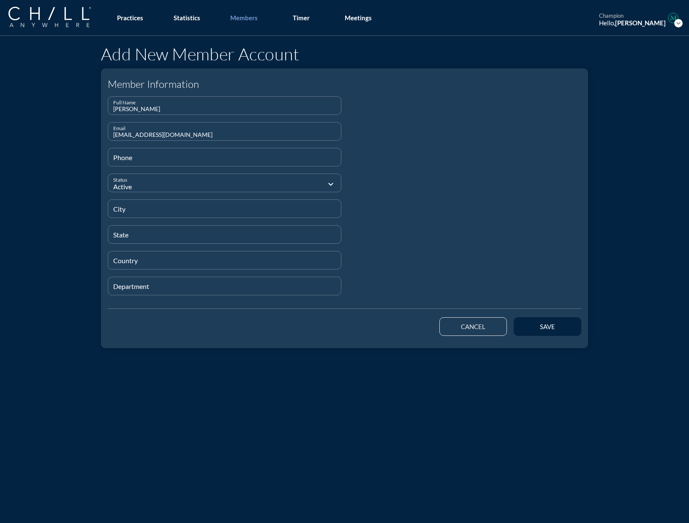
type input "[EMAIL_ADDRESS][DOMAIN_NAME]"
type input "[PHONE_NUMBER]"
type input "[GEOGRAPHIC_DATA]"
type input "N/A"
type input "UK"
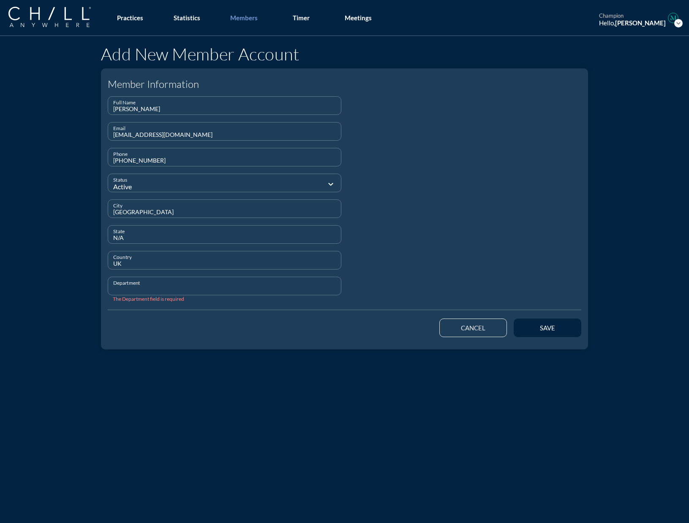
click at [120, 285] on input "Department" at bounding box center [224, 289] width 223 height 11
type input "Staff"
click at [524, 332] on button "save" at bounding box center [548, 327] width 68 height 19
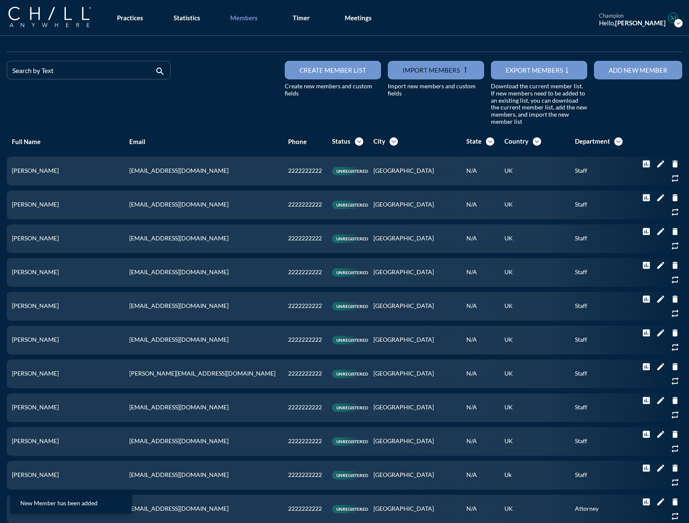
click at [524, 68] on div "Add new member" at bounding box center [638, 70] width 59 height 8
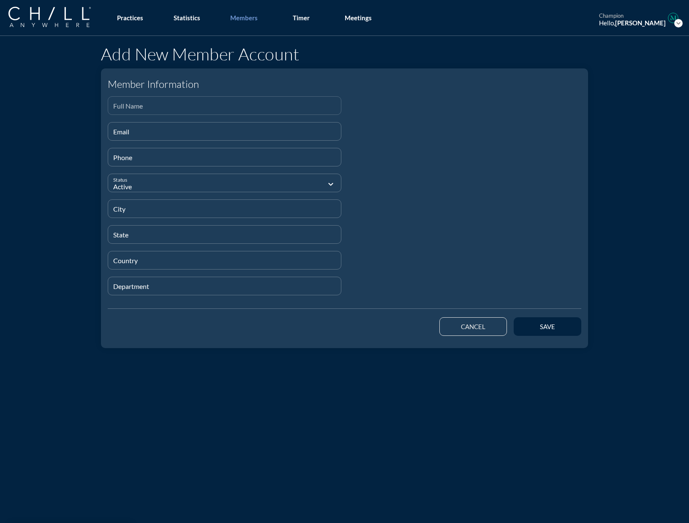
click at [140, 110] on input "Full Name" at bounding box center [224, 109] width 223 height 11
paste input "[PERSON_NAME]"
type input "[PERSON_NAME]"
click at [164, 130] on input "Email" at bounding box center [224, 135] width 223 height 11
paste input "[EMAIL_ADDRESS][DOMAIN_NAME]"
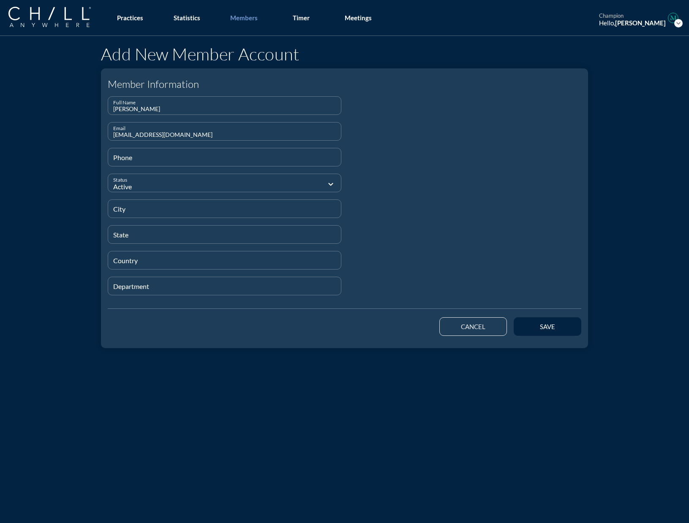
type input "[EMAIL_ADDRESS][DOMAIN_NAME]"
click at [524, 332] on button "save" at bounding box center [548, 326] width 68 height 19
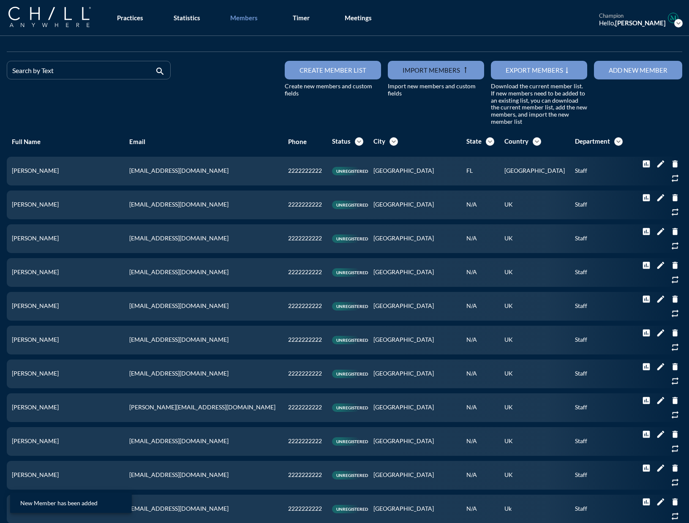
click at [524, 69] on div "Add new member" at bounding box center [638, 70] width 59 height 8
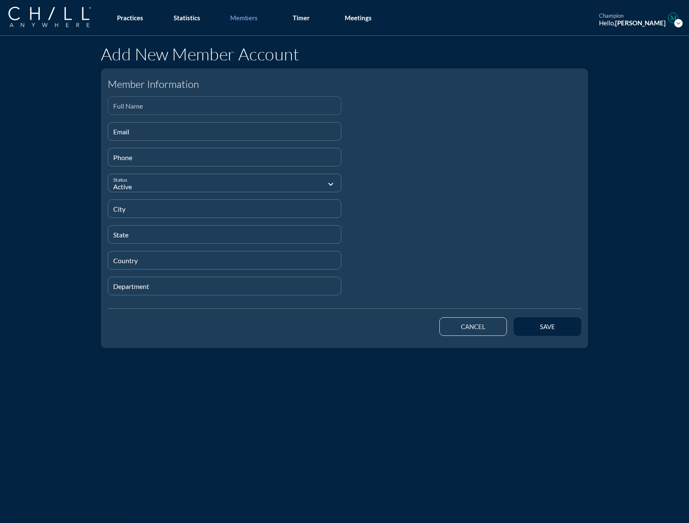
click at [199, 105] on input "Full Name" at bounding box center [224, 109] width 223 height 11
paste input "[PERSON_NAME]"
click at [156, 128] on div "Email" at bounding box center [224, 131] width 223 height 18
paste input "[EMAIL_ADDRESS][DOMAIN_NAME]"
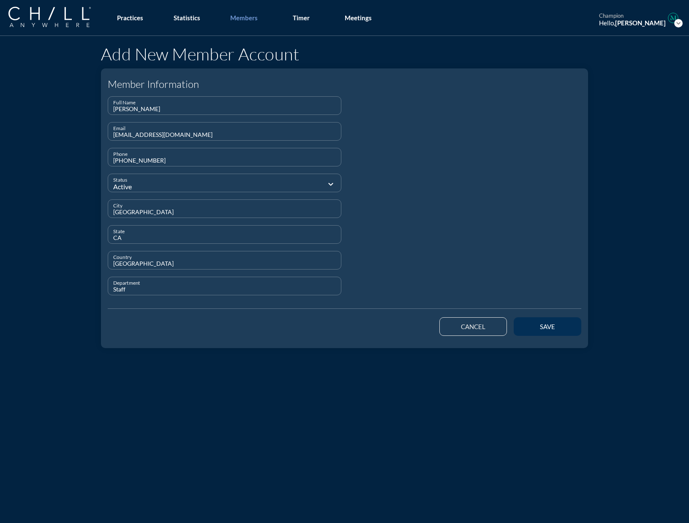
click at [524, 324] on div "save" at bounding box center [547, 327] width 38 height 8
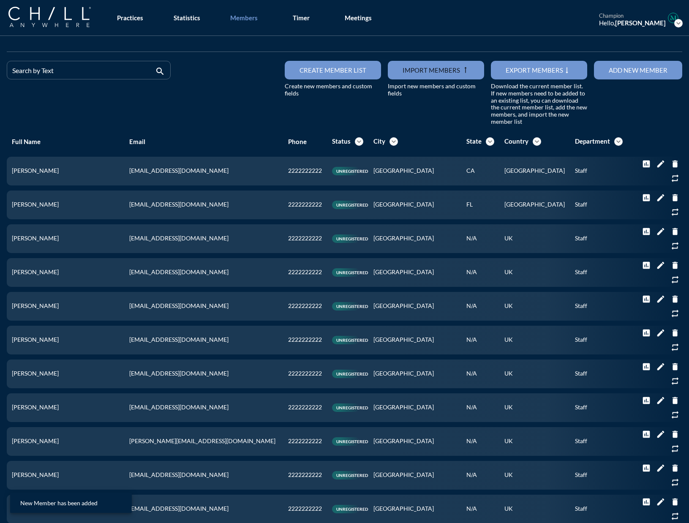
click at [524, 76] on button "Add new member" at bounding box center [638, 70] width 88 height 19
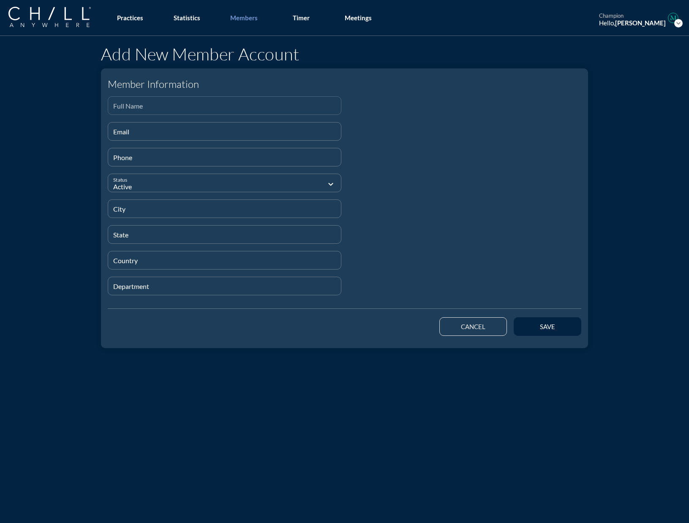
click at [244, 105] on input "Full Name" at bounding box center [224, 109] width 223 height 11
paste input "[DEMOGRAPHIC_DATA][PERSON_NAME]"
drag, startPoint x: 228, startPoint y: 132, endPoint x: 244, endPoint y: 135, distance: 16.4
click at [228, 132] on input "Email" at bounding box center [224, 135] width 223 height 11
paste input "[EMAIL_ADDRESS][DOMAIN_NAME]"
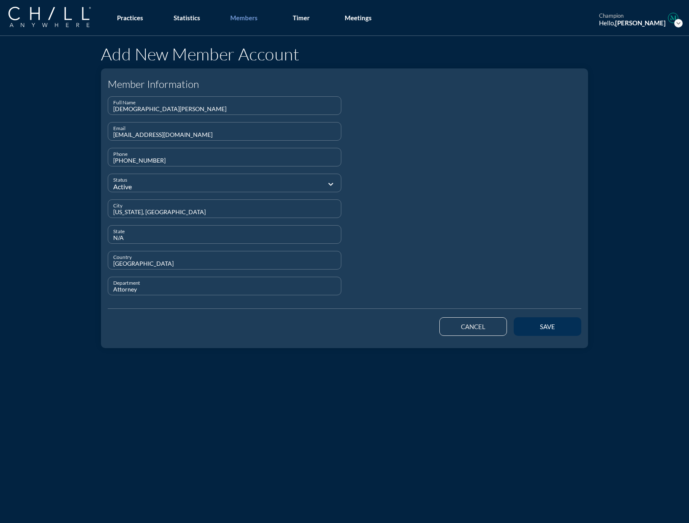
click at [524, 328] on button "save" at bounding box center [548, 326] width 68 height 19
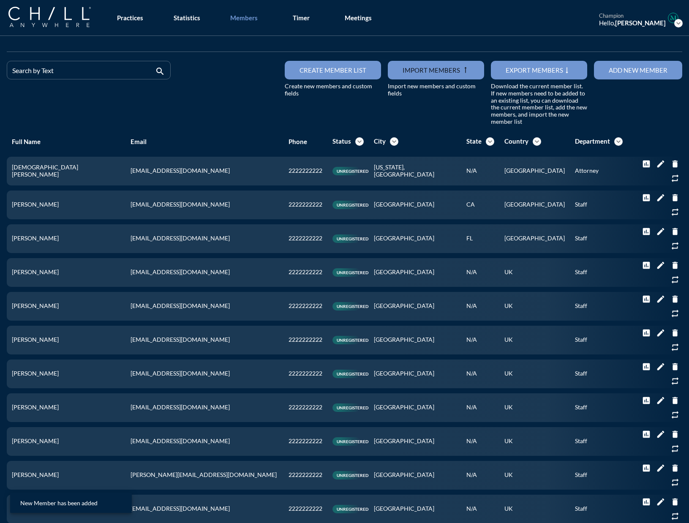
click at [524, 68] on button "Add new member" at bounding box center [638, 70] width 88 height 19
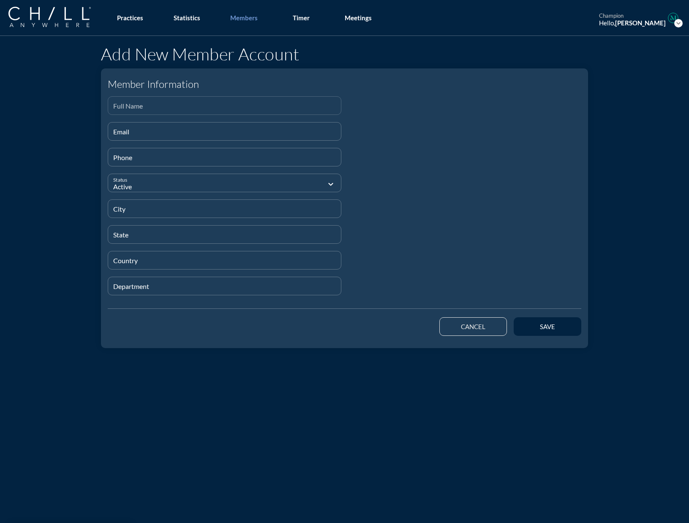
click at [150, 111] on input "Full Name" at bounding box center [224, 109] width 223 height 11
paste input "Love King"
click at [138, 136] on input "Email" at bounding box center [224, 135] width 223 height 11
paste input "[EMAIL_ADDRESS][DOMAIN_NAME]"
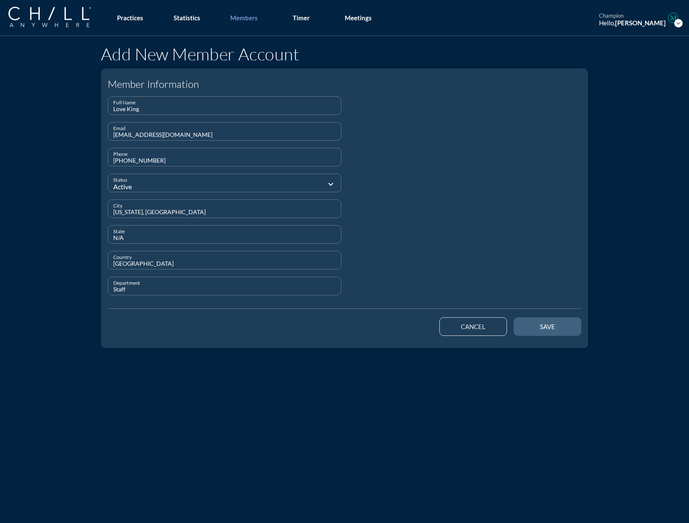
click at [524, 323] on button "save" at bounding box center [548, 326] width 68 height 19
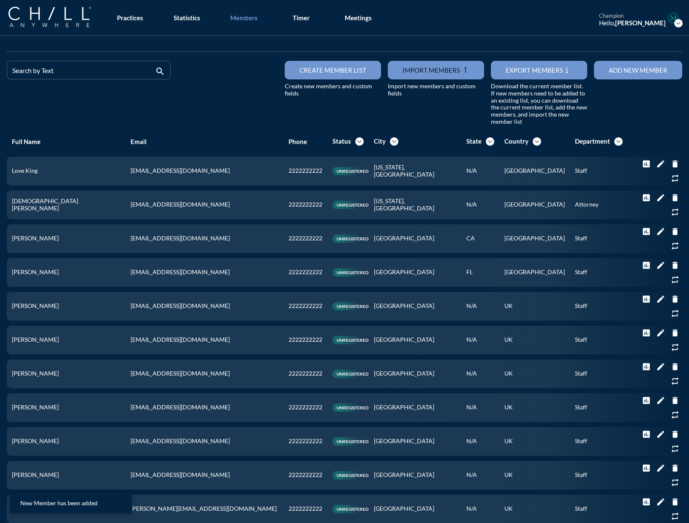
click at [524, 72] on div "Add new member" at bounding box center [638, 70] width 59 height 8
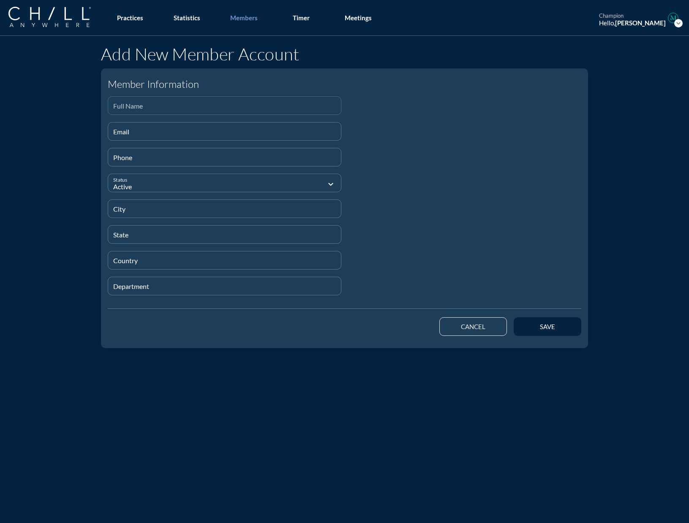
click at [136, 110] on input "Full Name" at bounding box center [224, 109] width 223 height 11
paste input "[PERSON_NAME]"
click at [130, 126] on div "Email" at bounding box center [224, 131] width 223 height 18
paste input "[EMAIL_ADDRESS][DOMAIN_NAME]"
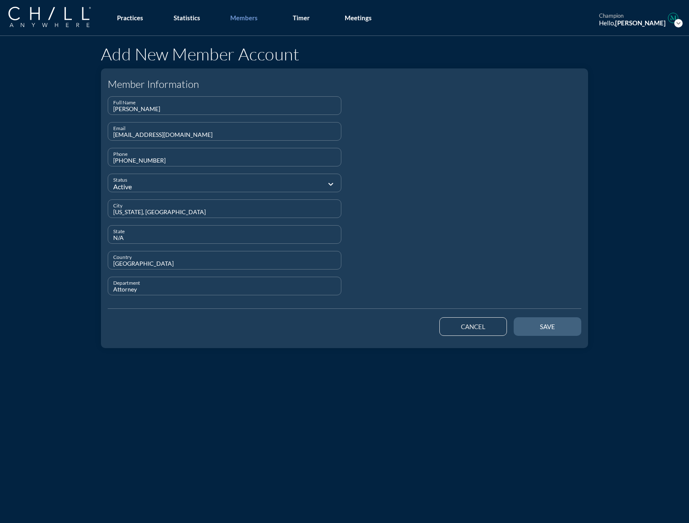
click at [524, 331] on button "save" at bounding box center [548, 326] width 68 height 19
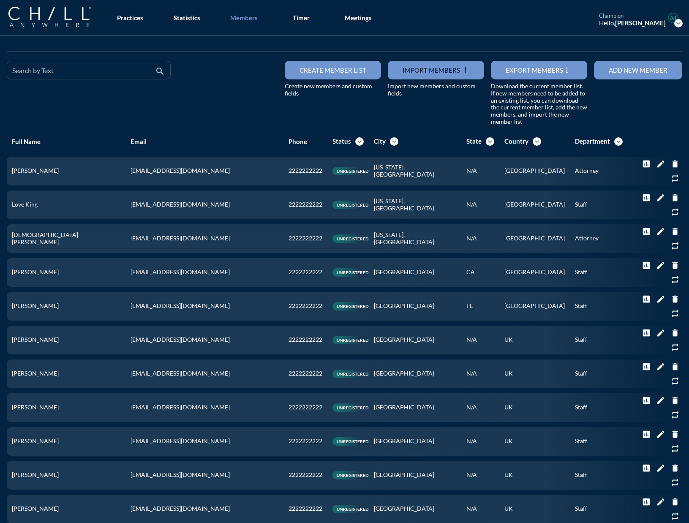
click at [95, 76] on input "Search by Text" at bounding box center [82, 73] width 141 height 11
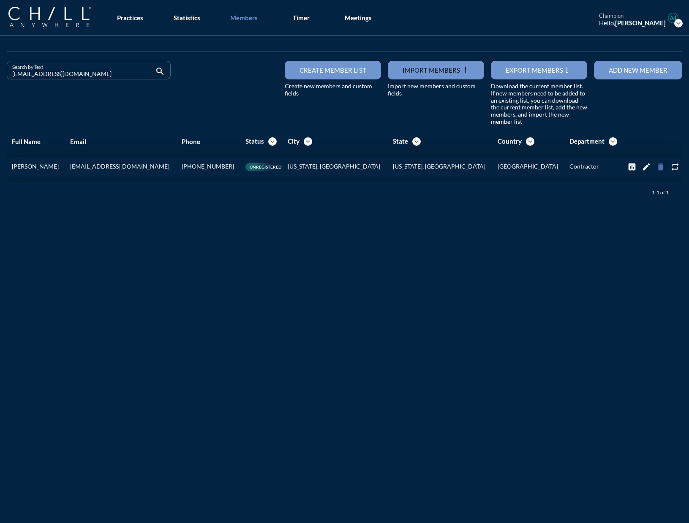
click at [524, 165] on icon "delete" at bounding box center [660, 166] width 9 height 9
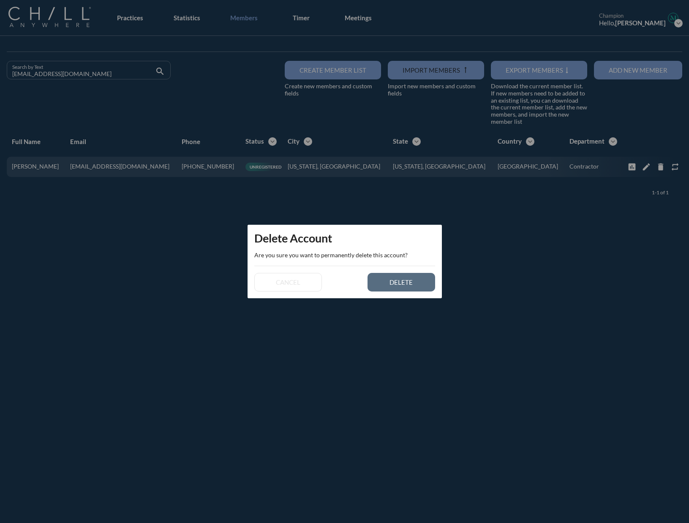
drag, startPoint x: 400, startPoint y: 280, endPoint x: 42, endPoint y: 303, distance: 359.3
click at [400, 280] on div "delete" at bounding box center [401, 282] width 38 height 8
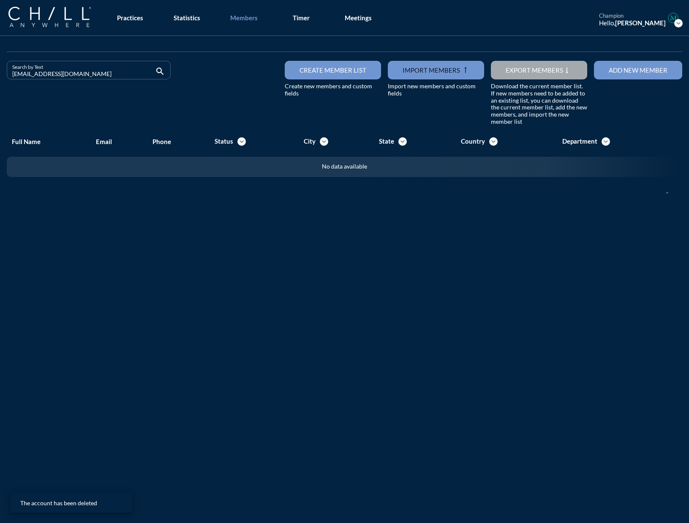
drag, startPoint x: 87, startPoint y: 76, endPoint x: -3, endPoint y: 76, distance: 90.0
click at [0, 76] on html "All Administrative Administrative (non-[PERSON_NAME]) Associate Attorney Attorn…" at bounding box center [344, 261] width 689 height 523
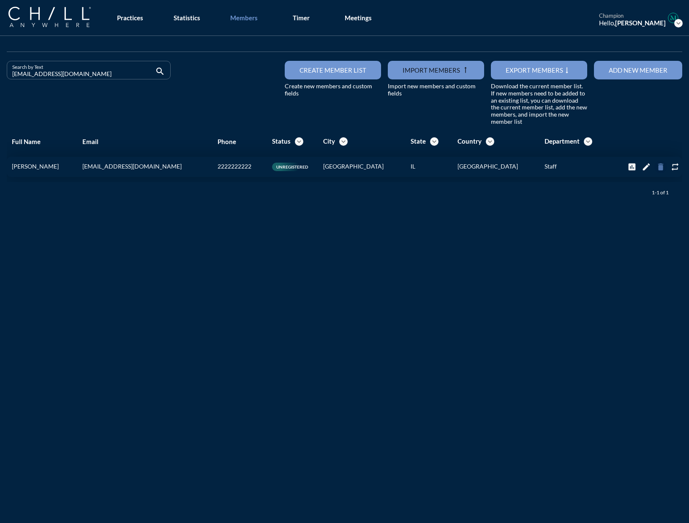
click at [524, 167] on icon "delete" at bounding box center [660, 166] width 9 height 9
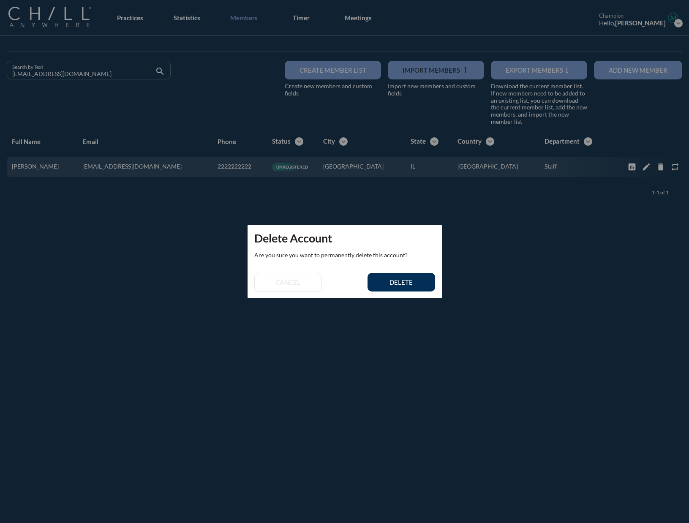
click at [400, 285] on div "delete" at bounding box center [401, 282] width 38 height 8
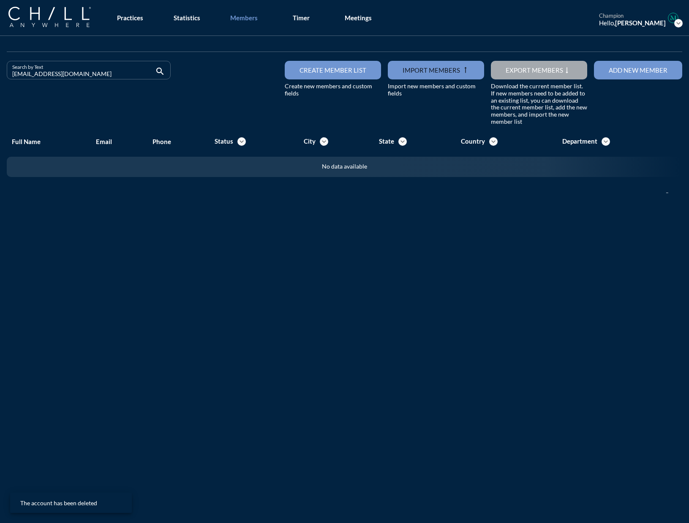
drag, startPoint x: 75, startPoint y: 73, endPoint x: -17, endPoint y: 75, distance: 92.1
click at [0, 75] on html "All Administrative Administrative (non-[PERSON_NAME]) Associate Attorney Attorn…" at bounding box center [344, 261] width 689 height 523
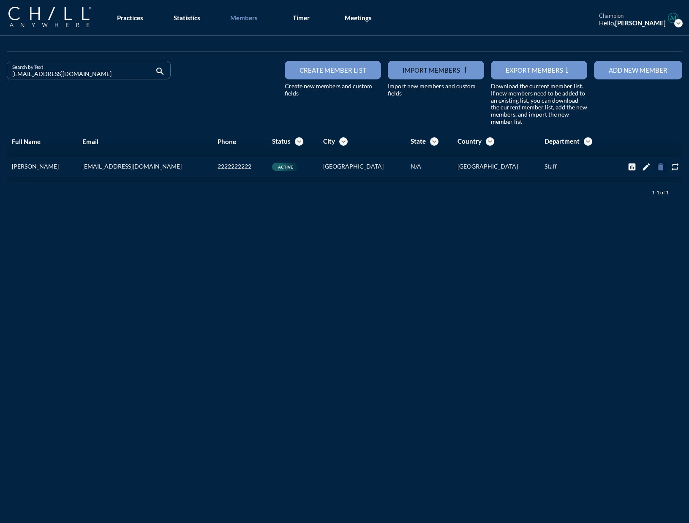
click at [524, 166] on icon "delete" at bounding box center [660, 166] width 9 height 9
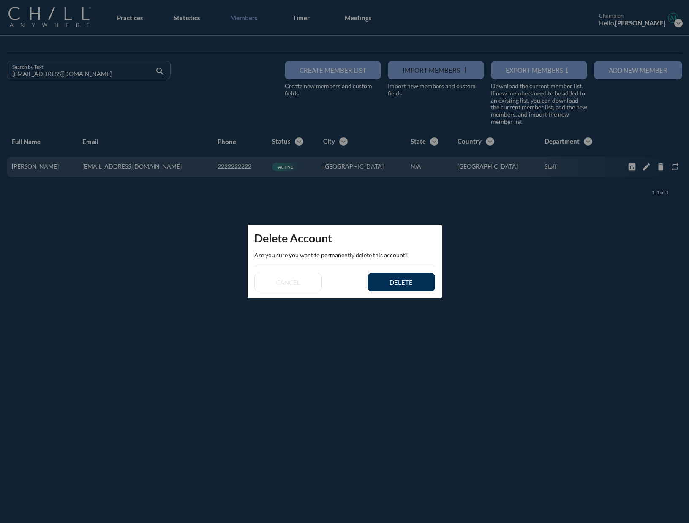
click at [405, 275] on button "delete" at bounding box center [401, 282] width 68 height 19
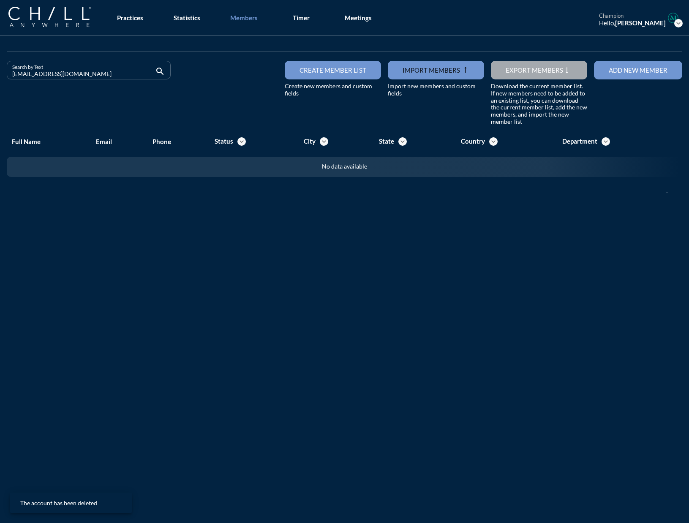
drag, startPoint x: 93, startPoint y: 73, endPoint x: -46, endPoint y: 69, distance: 138.6
click at [0, 69] on html "All Administrative Administrative (non-[PERSON_NAME]) Associate Attorney Attorn…" at bounding box center [344, 261] width 689 height 523
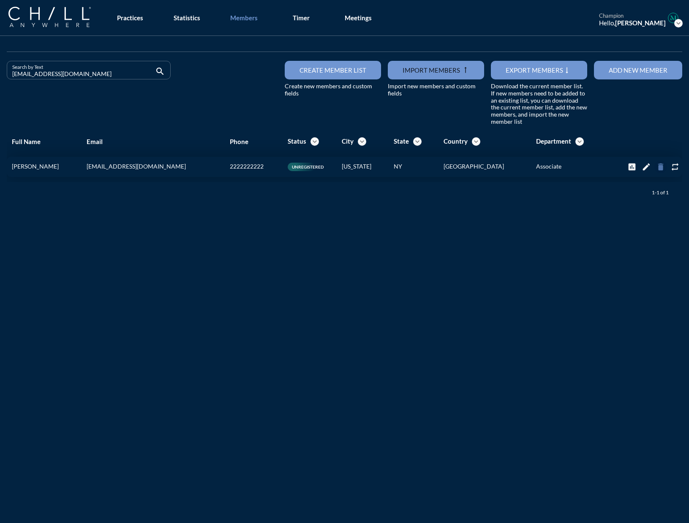
click at [524, 170] on icon "delete" at bounding box center [660, 166] width 9 height 9
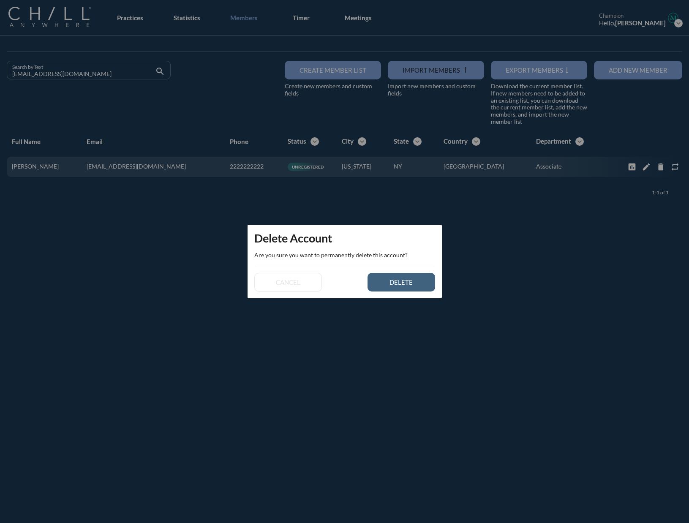
click at [409, 283] on div "delete" at bounding box center [401, 282] width 38 height 8
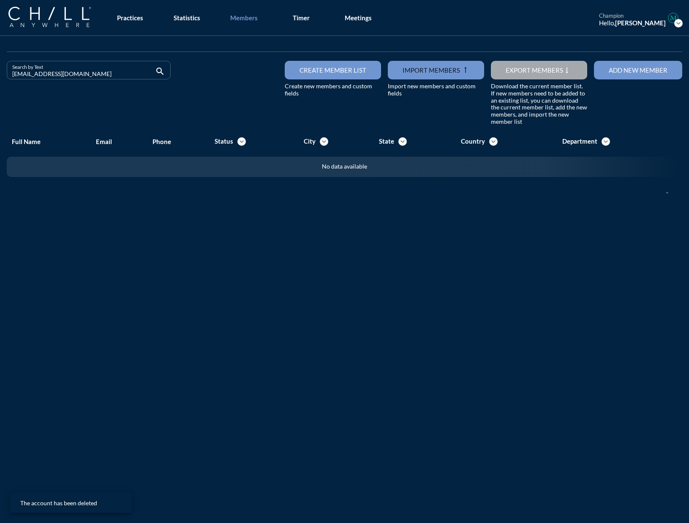
drag, startPoint x: 97, startPoint y: 74, endPoint x: -41, endPoint y: 72, distance: 137.7
click at [0, 72] on html "All Administrative Administrative (non-[PERSON_NAME]) Associate Attorney Attorn…" at bounding box center [344, 261] width 689 height 523
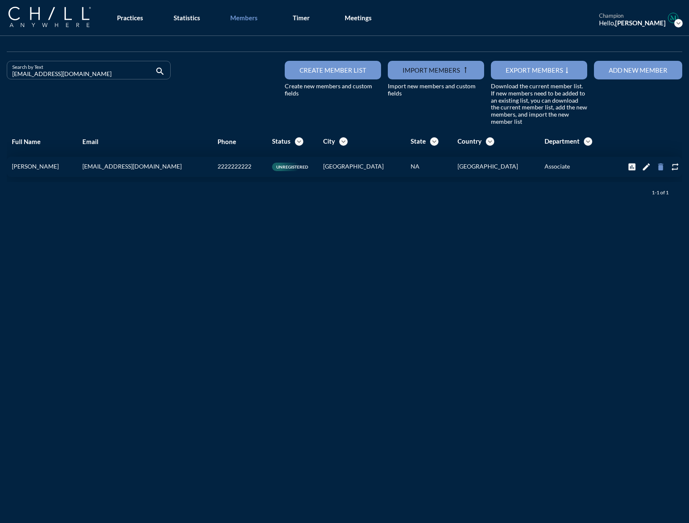
click at [524, 166] on icon "delete" at bounding box center [660, 166] width 9 height 9
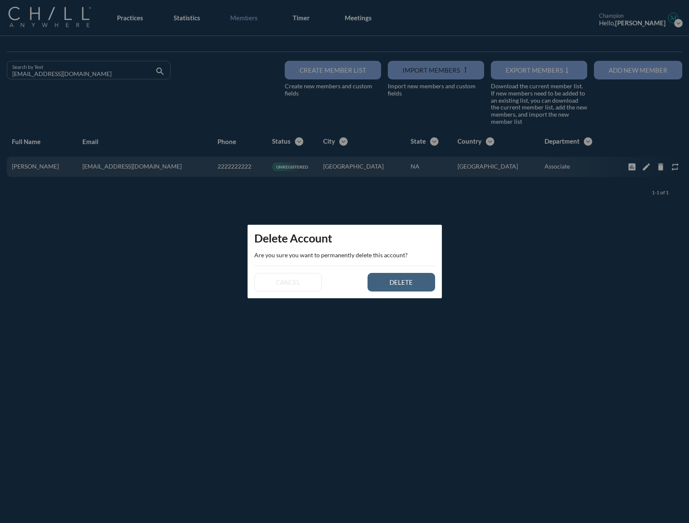
click at [410, 281] on div "delete" at bounding box center [401, 282] width 38 height 8
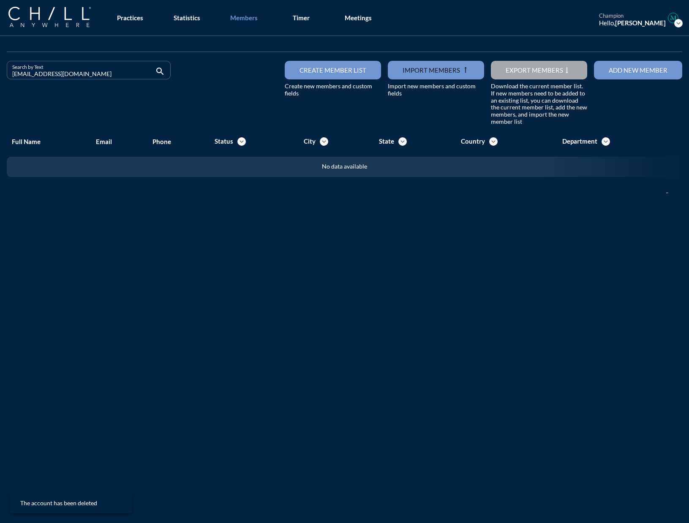
drag, startPoint x: 90, startPoint y: 75, endPoint x: -54, endPoint y: 75, distance: 144.9
click at [0, 75] on html "All Administrative Administrative (non-[PERSON_NAME]) Associate Attorney Attorn…" at bounding box center [344, 261] width 689 height 523
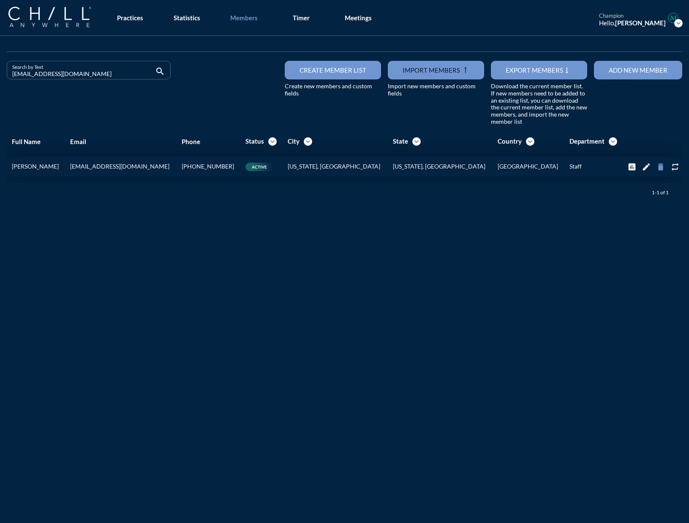
click at [524, 165] on icon "delete" at bounding box center [660, 166] width 9 height 9
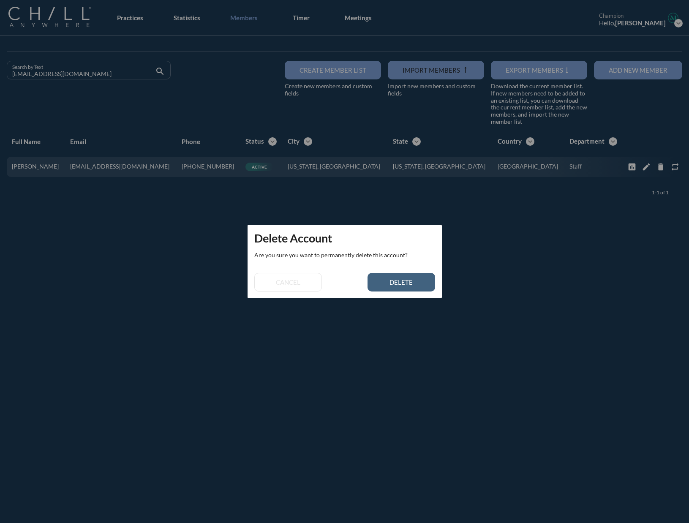
click at [382, 283] on div "delete" at bounding box center [401, 282] width 38 height 8
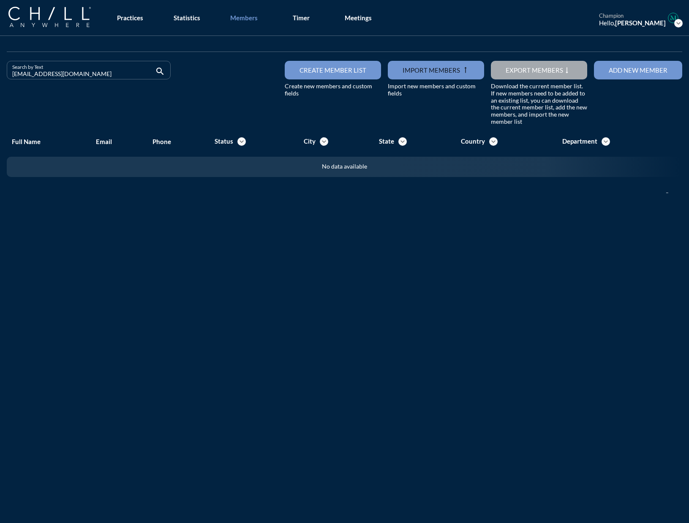
drag, startPoint x: 90, startPoint y: 69, endPoint x: 11, endPoint y: 65, distance: 79.1
click at [11, 65] on div "Search by Text [EMAIL_ADDRESS][DOMAIN_NAME] search" at bounding box center [89, 70] width 164 height 19
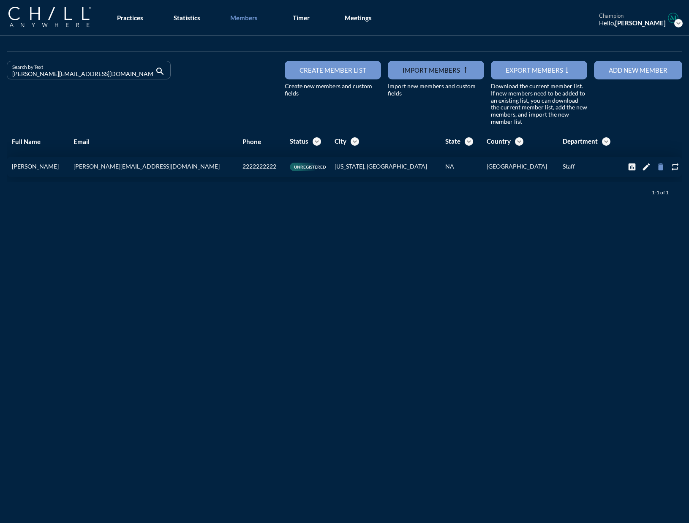
click at [524, 166] on icon "delete" at bounding box center [660, 166] width 9 height 9
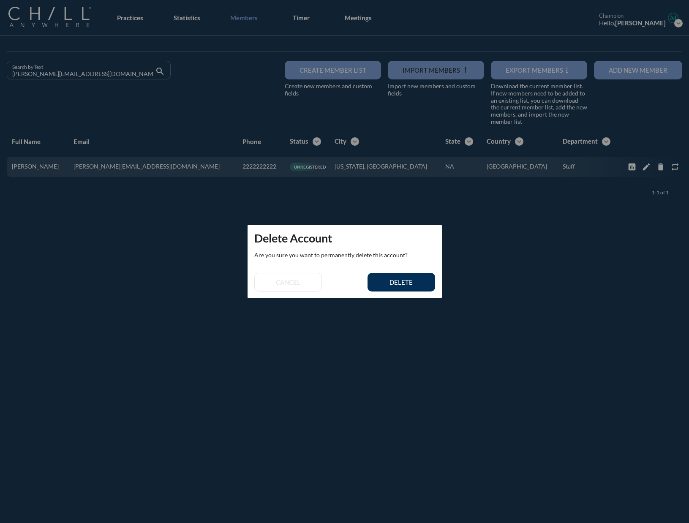
click at [400, 286] on div "delete" at bounding box center [401, 282] width 38 height 8
